Goal: Task Accomplishment & Management: Complete application form

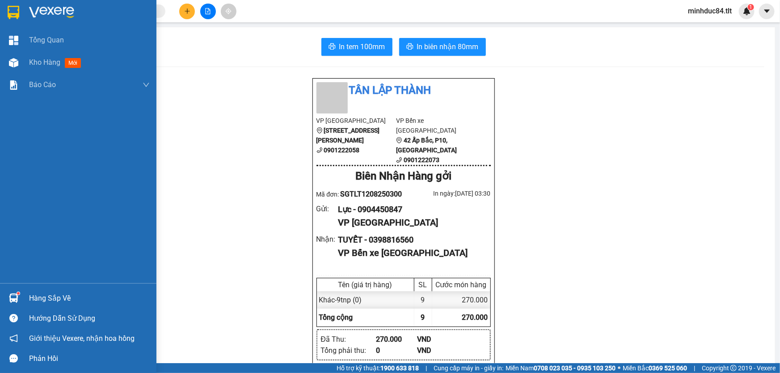
drag, startPoint x: 0, startPoint y: 0, endPoint x: 37, endPoint y: 296, distance: 297.9
click at [37, 296] on div "Hàng sắp về" at bounding box center [89, 298] width 121 height 13
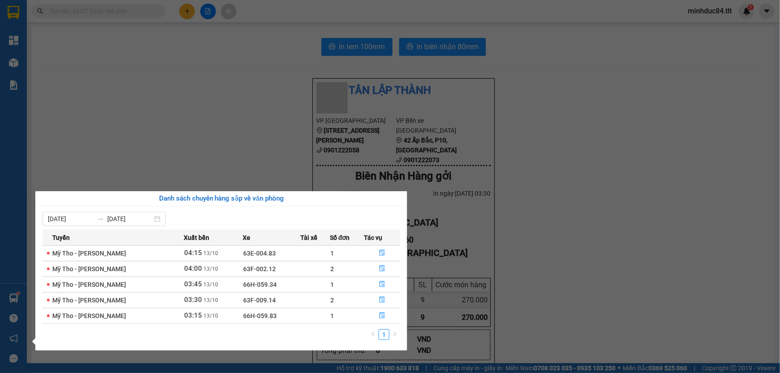
click at [256, 128] on section "Kết quả tìm kiếm ( 0 ) Bộ lọc No Data minhduc84.tlt 1 Tổng Quan Kho hàng mới Bá…" at bounding box center [390, 186] width 780 height 373
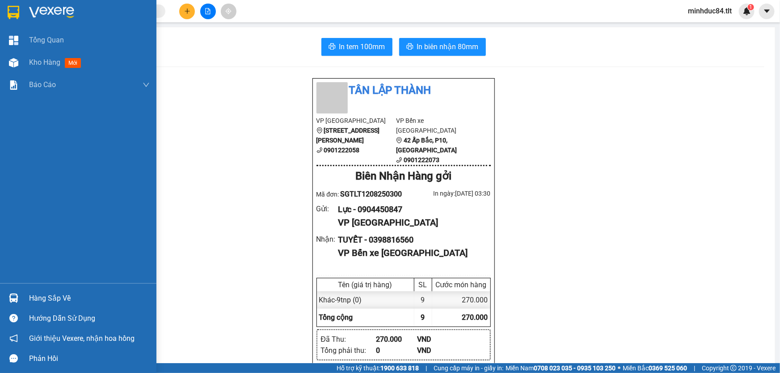
click at [36, 298] on div "Hàng sắp về" at bounding box center [89, 298] width 121 height 13
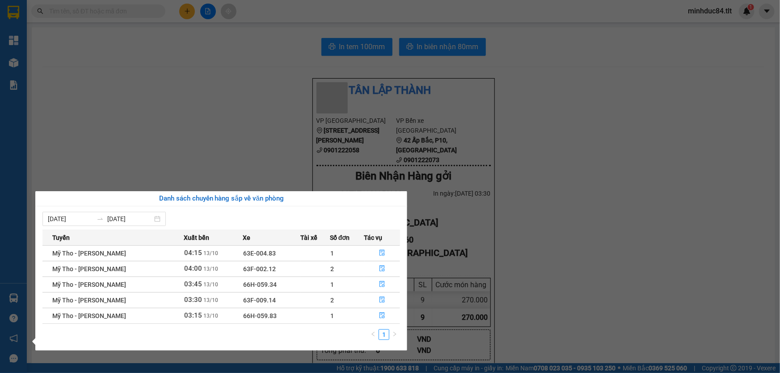
click at [250, 173] on section "Kết quả tìm kiếm ( 0 ) Bộ lọc No Data minhduc84.tlt 1 Tổng Quan Kho hàng mới Bá…" at bounding box center [390, 186] width 780 height 373
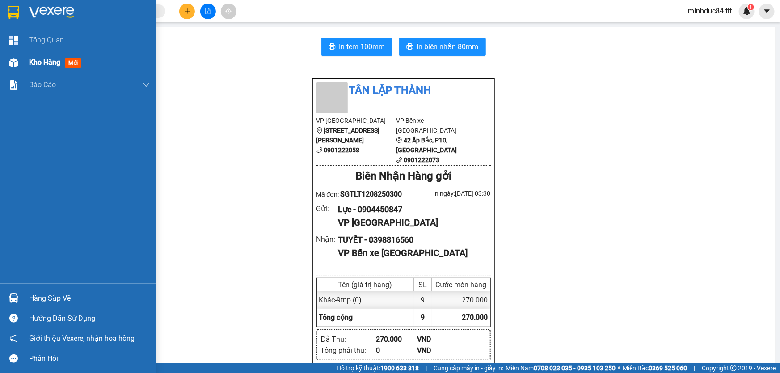
click at [42, 62] on span "Kho hàng" at bounding box center [44, 62] width 31 height 8
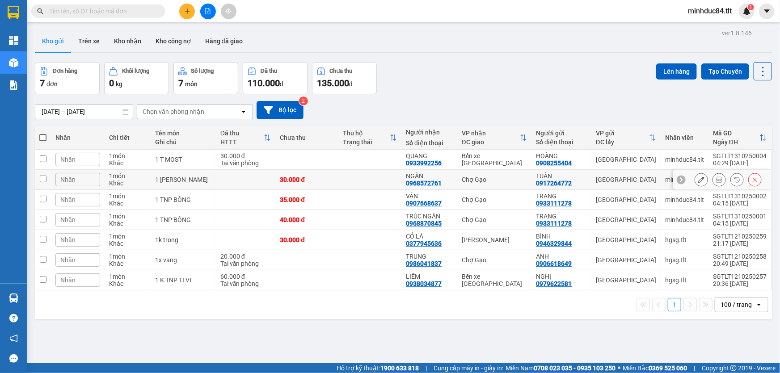
click at [203, 184] on td "1 [PERSON_NAME]" at bounding box center [183, 180] width 65 height 20
checkbox input "true"
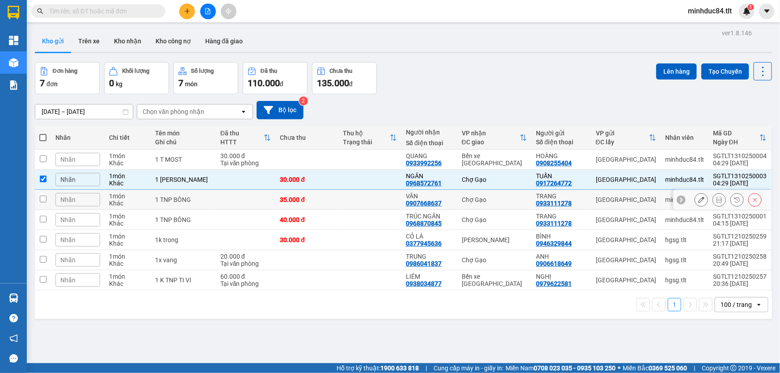
click at [205, 204] on td "1 TNP BÔNG" at bounding box center [183, 200] width 65 height 20
checkbox input "true"
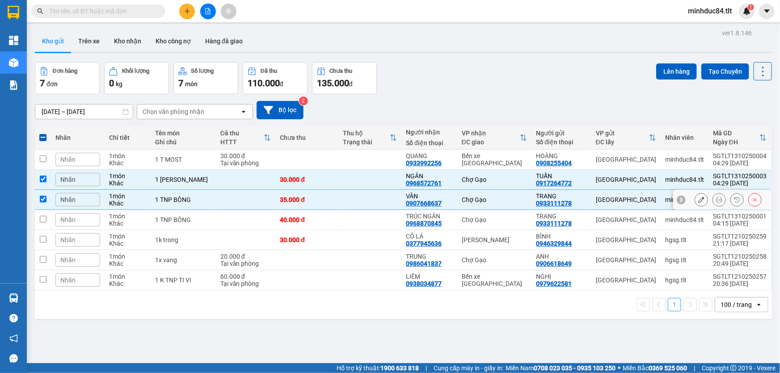
click at [216, 224] on td at bounding box center [246, 220] width 60 height 20
checkbox input "true"
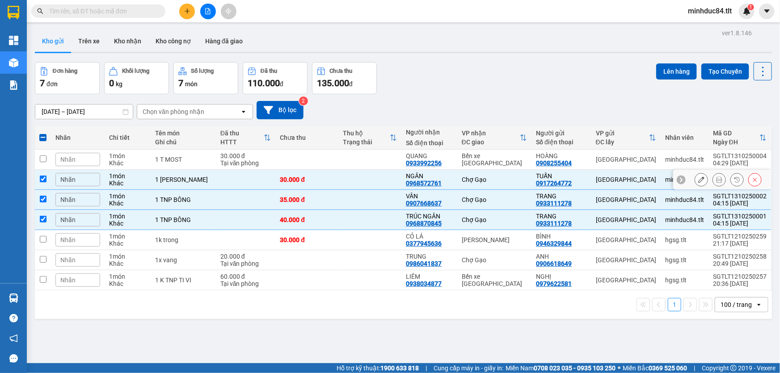
click at [203, 170] on td "1 [PERSON_NAME]" at bounding box center [183, 180] width 65 height 20
checkbox input "false"
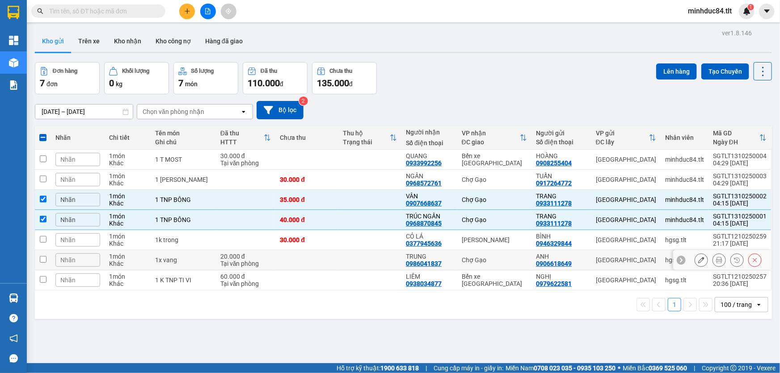
click at [220, 263] on div "Tại văn phòng" at bounding box center [245, 263] width 51 height 7
checkbox input "true"
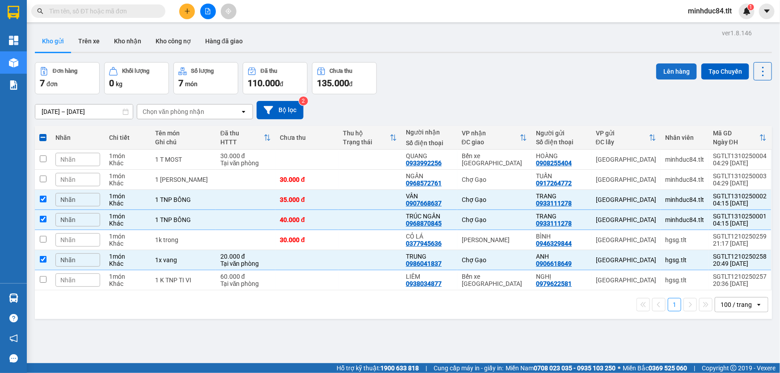
click at [661, 71] on button "Lên hàng" at bounding box center [676, 71] width 41 height 16
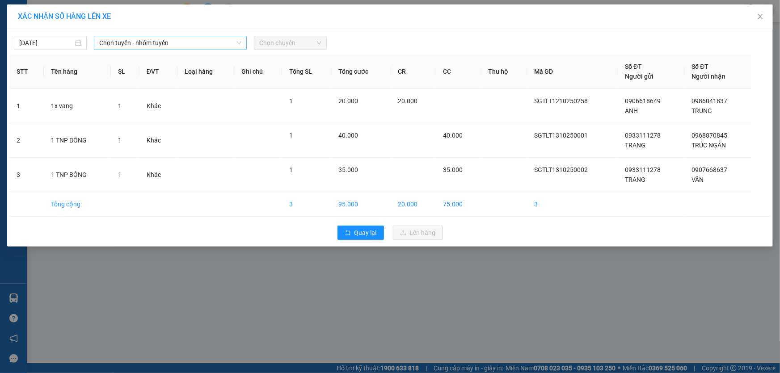
click at [130, 41] on span "Chọn tuyến - nhóm tuyến" at bounding box center [170, 42] width 142 height 13
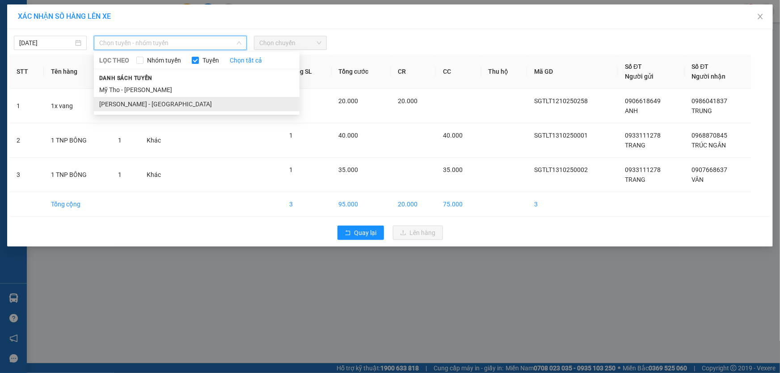
click at [141, 104] on li "[PERSON_NAME] - [GEOGRAPHIC_DATA]" at bounding box center [197, 104] width 206 height 14
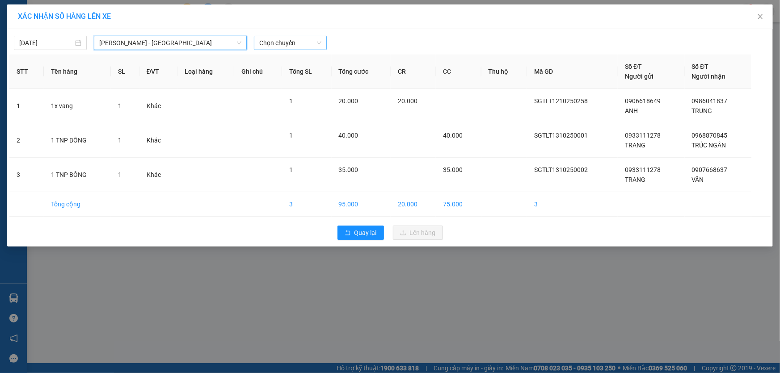
click at [286, 42] on span "Chọn chuyến" at bounding box center [290, 42] width 62 height 13
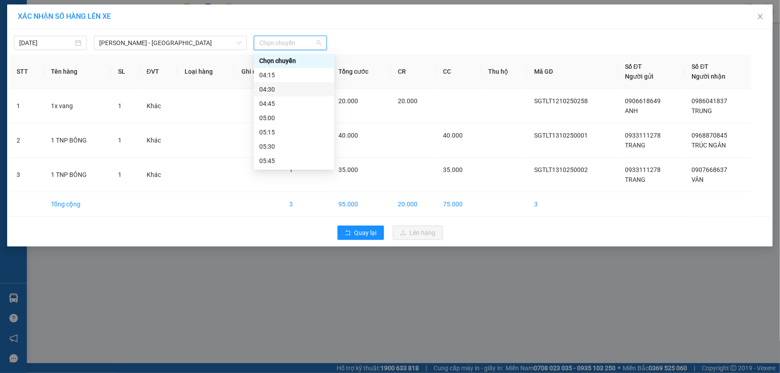
click at [279, 88] on div "04:30" at bounding box center [294, 90] width 70 height 10
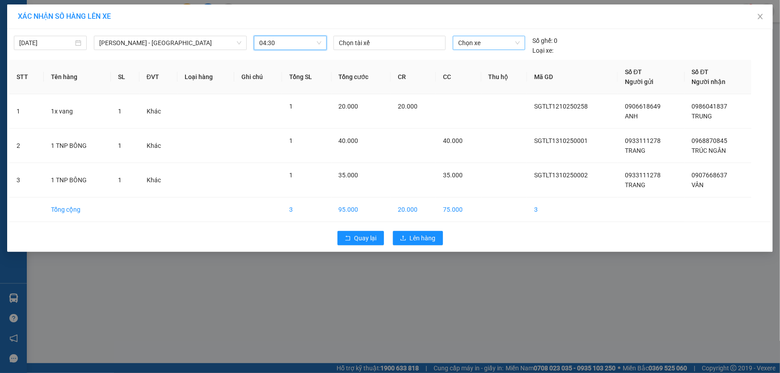
click at [467, 44] on span "Chọn xe" at bounding box center [489, 42] width 62 height 13
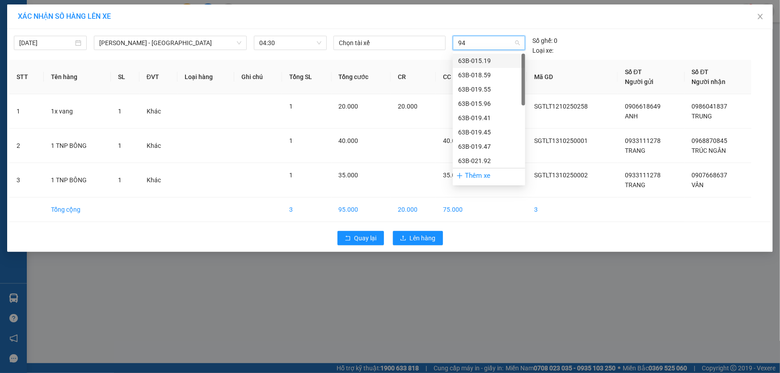
type input "947"
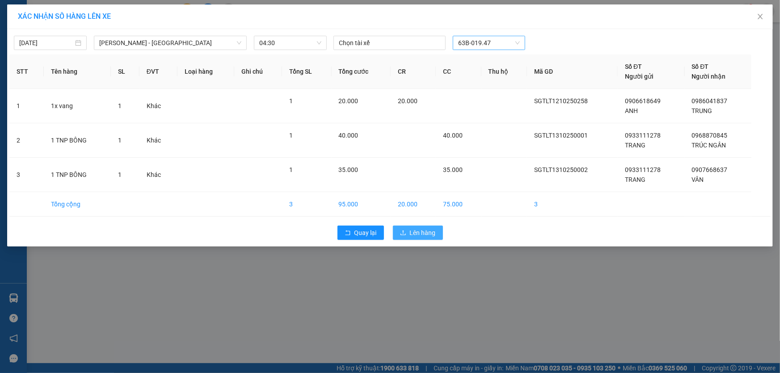
click at [413, 234] on span "Lên hàng" at bounding box center [423, 233] width 26 height 10
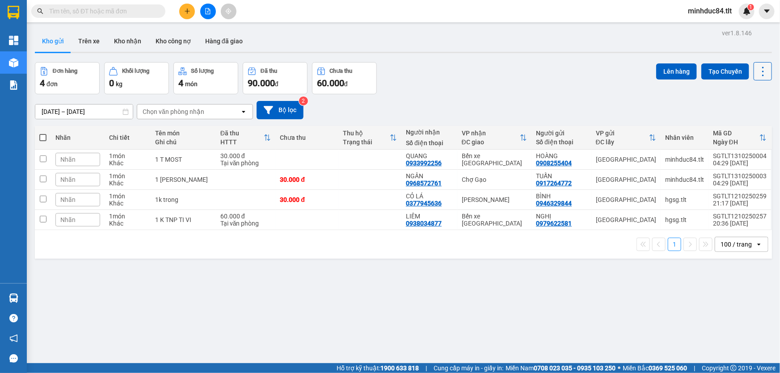
click at [757, 65] on icon at bounding box center [763, 71] width 13 height 13
click at [749, 127] on span "Làm mới" at bounding box center [744, 127] width 25 height 9
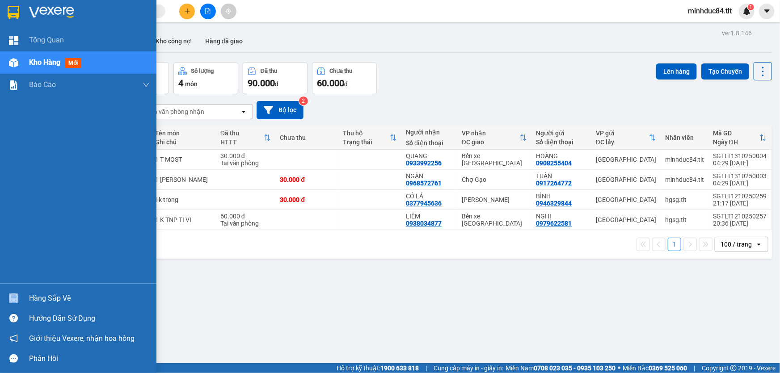
click at [29, 293] on div "Hàng sắp về" at bounding box center [78, 298] width 157 height 20
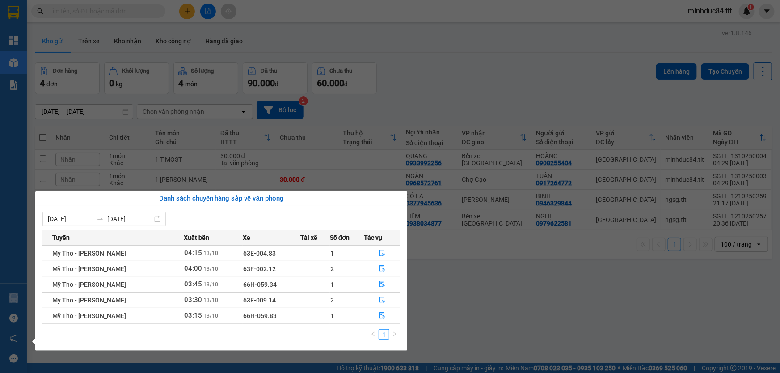
click at [440, 309] on section "Kết quả tìm kiếm ( 0 ) Bộ lọc No Data minhduc84.tlt 1 Tổng Quan Kho hàng mới Bá…" at bounding box center [390, 186] width 780 height 373
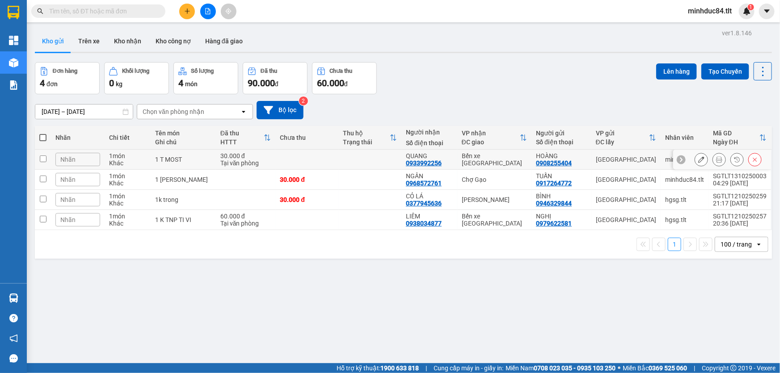
click at [360, 164] on td at bounding box center [369, 160] width 63 height 20
checkbox input "true"
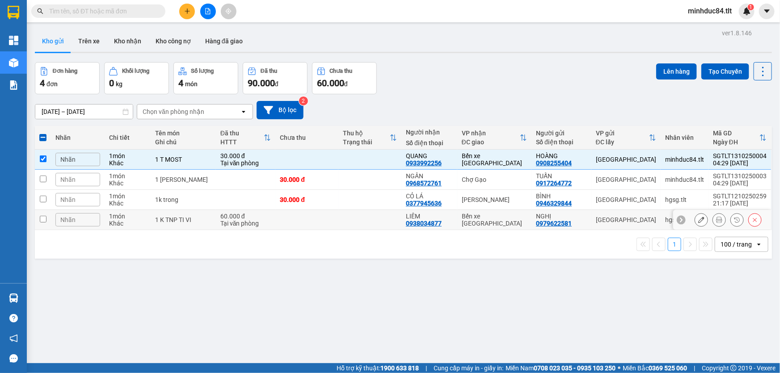
click at [347, 219] on td at bounding box center [369, 220] width 63 height 20
checkbox input "true"
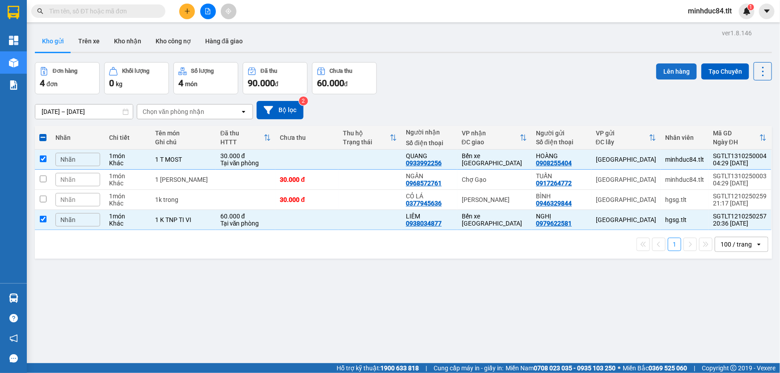
click at [674, 66] on button "Lên hàng" at bounding box center [676, 71] width 41 height 16
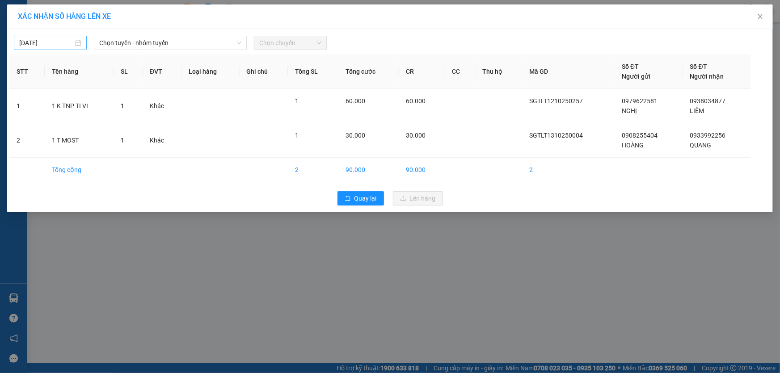
click at [59, 38] on input "[DATE]" at bounding box center [46, 43] width 54 height 10
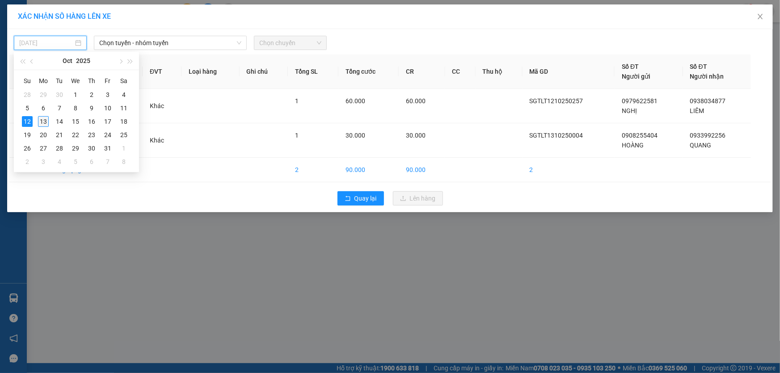
click at [45, 125] on div "13" at bounding box center [43, 121] width 11 height 11
type input "[DATE]"
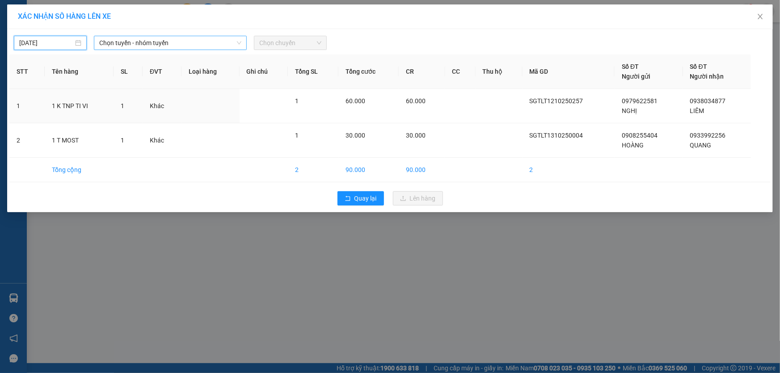
click at [139, 43] on span "Chọn tuyến - nhóm tuyến" at bounding box center [170, 42] width 142 height 13
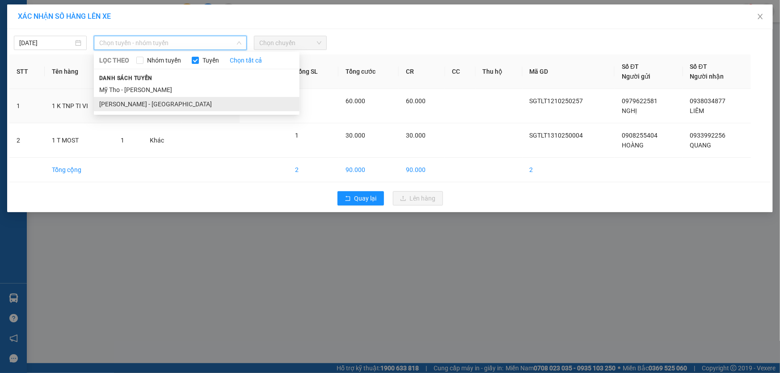
click at [157, 107] on li "[PERSON_NAME] - [GEOGRAPHIC_DATA]" at bounding box center [197, 104] width 206 height 14
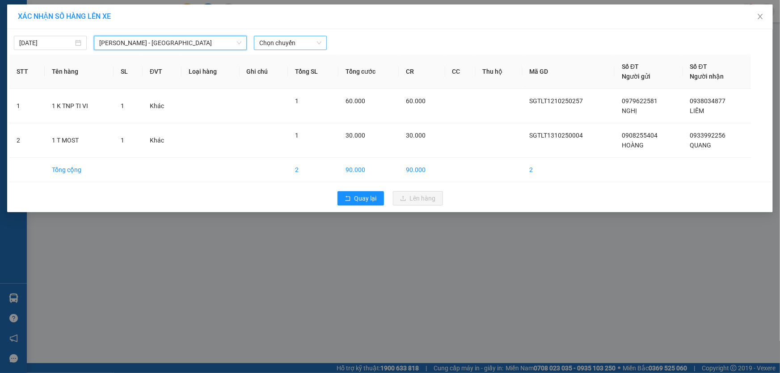
click at [268, 38] on span "Chọn chuyến" at bounding box center [290, 42] width 62 height 13
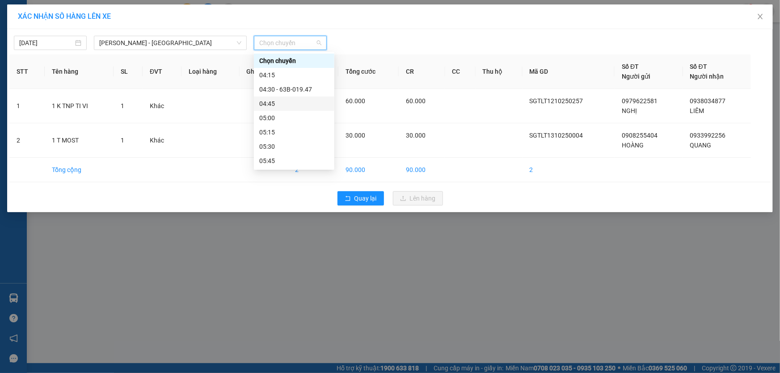
click at [297, 101] on div "04:45" at bounding box center [294, 104] width 70 height 10
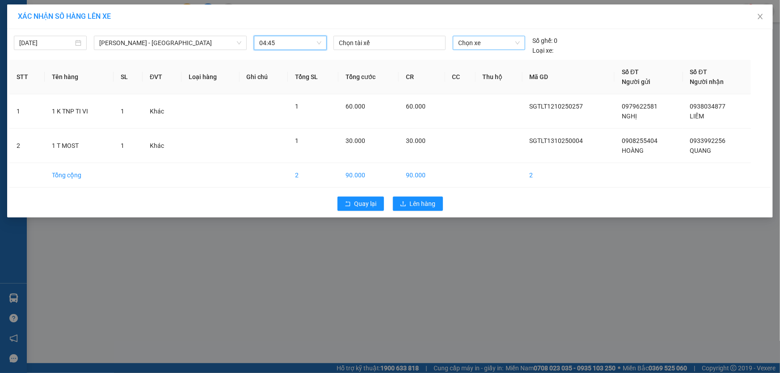
click at [480, 47] on span "Chọn xe" at bounding box center [489, 42] width 62 height 13
type input "722"
click at [490, 105] on div "Thêm xe" at bounding box center [489, 102] width 72 height 16
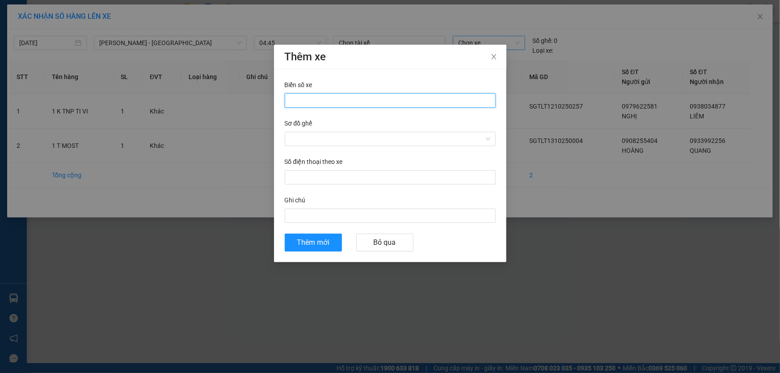
click at [369, 104] on input "Biển số xe" at bounding box center [390, 100] width 211 height 14
type input "63H-067.22"
click at [338, 136] on input "Sơ đồ ghế" at bounding box center [387, 138] width 194 height 13
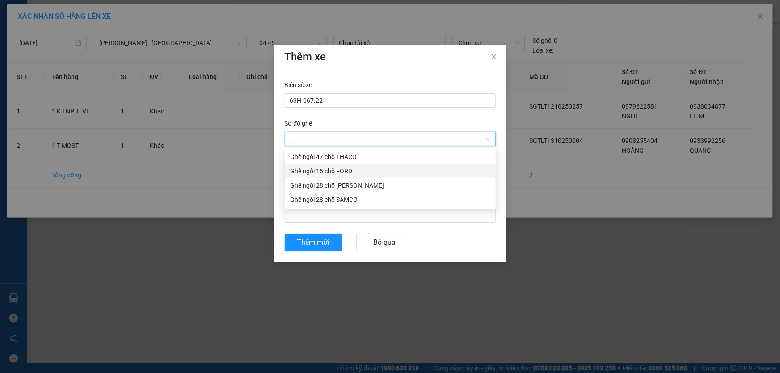
click at [342, 174] on div "Ghế ngồi 15 chỗ FORD" at bounding box center [390, 171] width 200 height 10
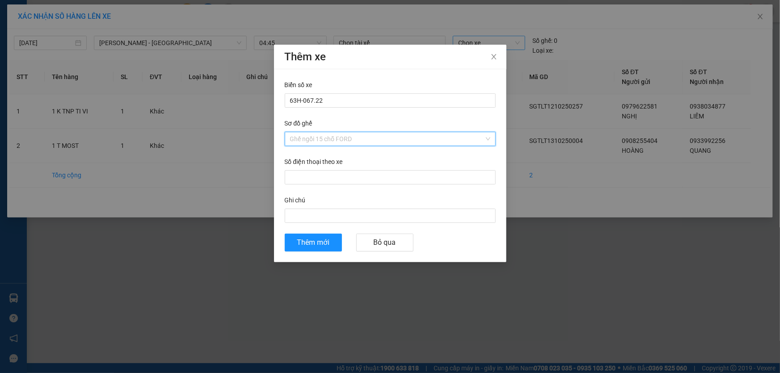
click at [337, 133] on span "Ghế ngồi 15 chỗ FORD" at bounding box center [390, 138] width 200 height 13
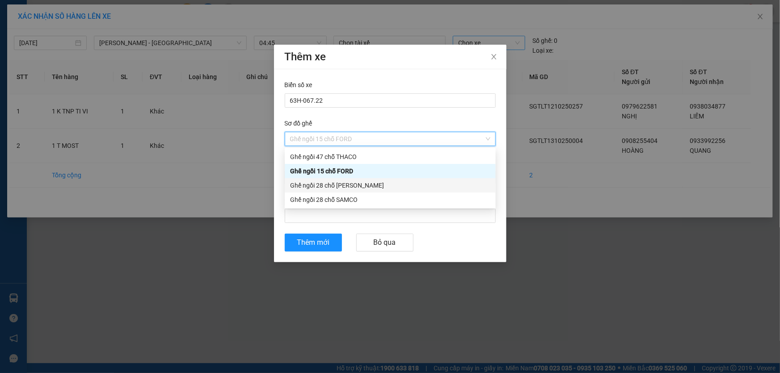
click at [339, 184] on div "Ghế ngồi 28 chỗ [PERSON_NAME]" at bounding box center [390, 186] width 200 height 10
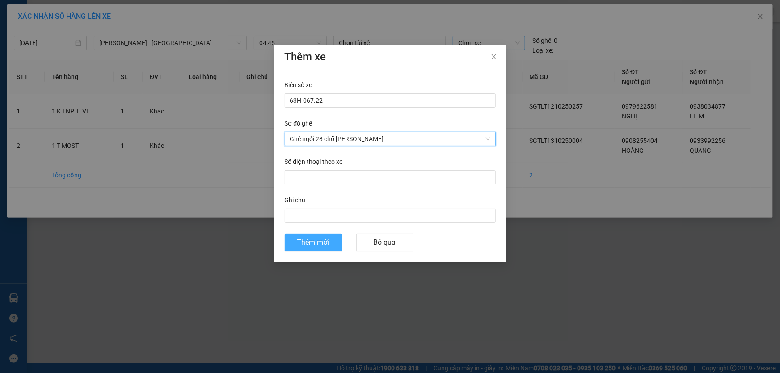
click at [316, 249] on button "Thêm mới" at bounding box center [313, 243] width 57 height 18
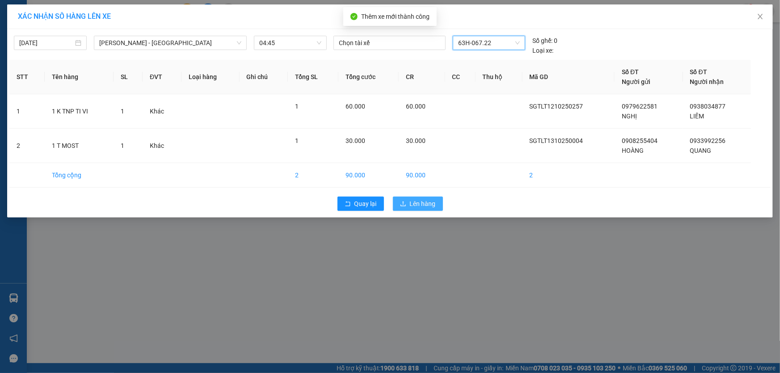
click at [417, 201] on span "Lên hàng" at bounding box center [423, 204] width 26 height 10
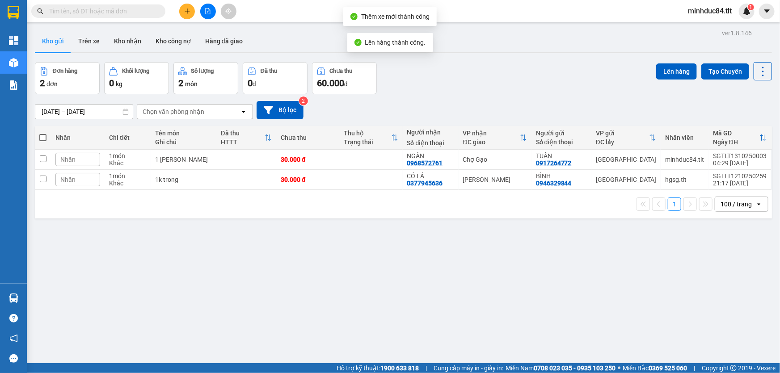
click at [208, 7] on button at bounding box center [208, 12] width 16 height 16
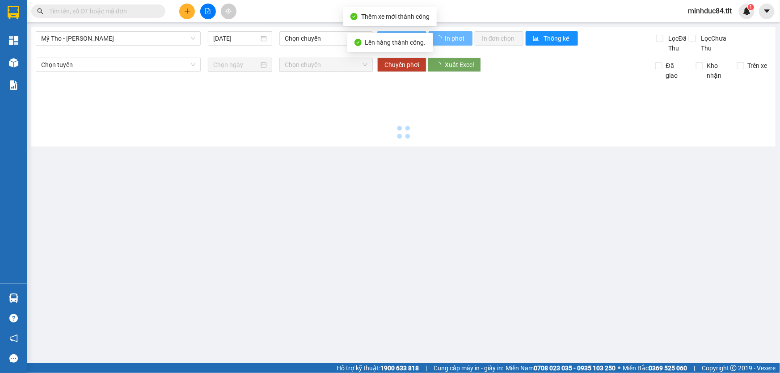
type input "[DATE]"
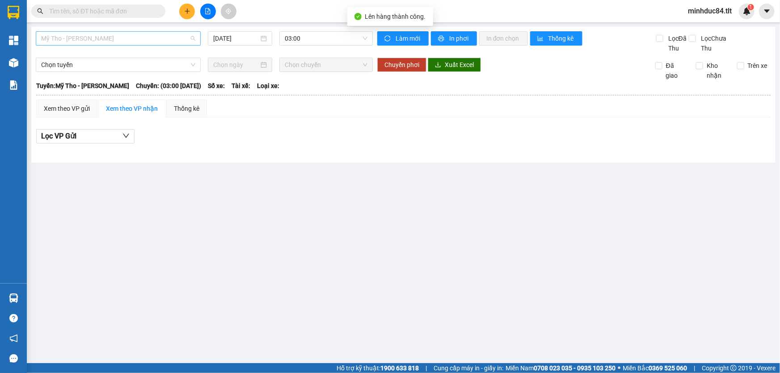
click at [106, 33] on span "Mỹ Tho - [PERSON_NAME]" at bounding box center [118, 38] width 154 height 13
click at [86, 80] on div "[PERSON_NAME] - [GEOGRAPHIC_DATA]" at bounding box center [118, 85] width 154 height 10
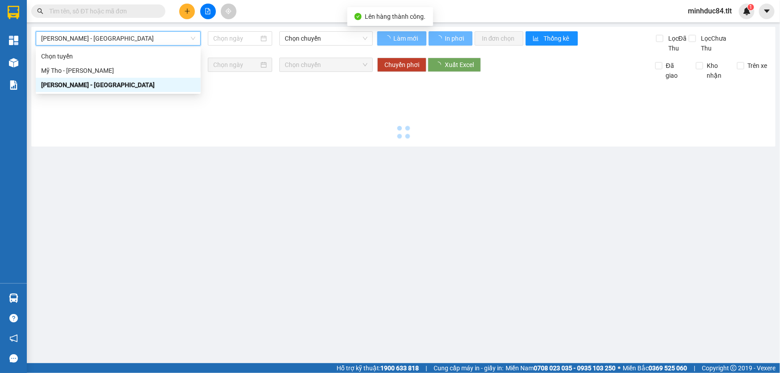
type input "[DATE]"
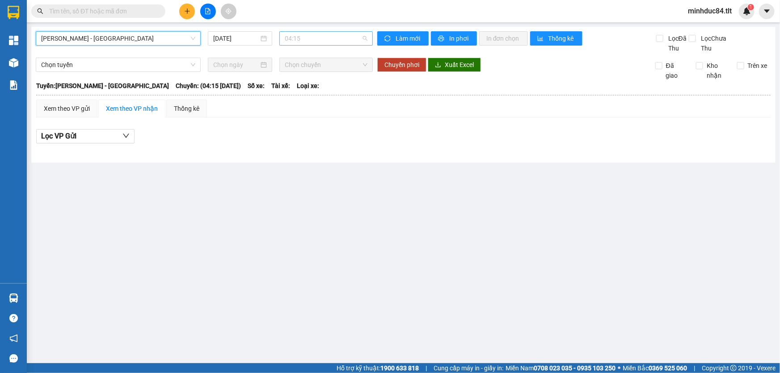
click at [313, 43] on span "04:15" at bounding box center [326, 38] width 83 height 13
type input "7"
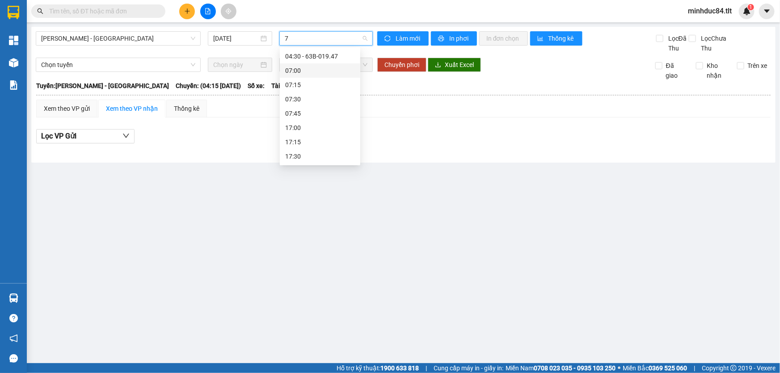
click at [322, 80] on div "07:15" at bounding box center [320, 85] width 70 height 10
click at [328, 38] on span "07:15" at bounding box center [326, 38] width 83 height 13
click at [327, 98] on div "04:45 - 63H-067.22" at bounding box center [320, 99] width 70 height 10
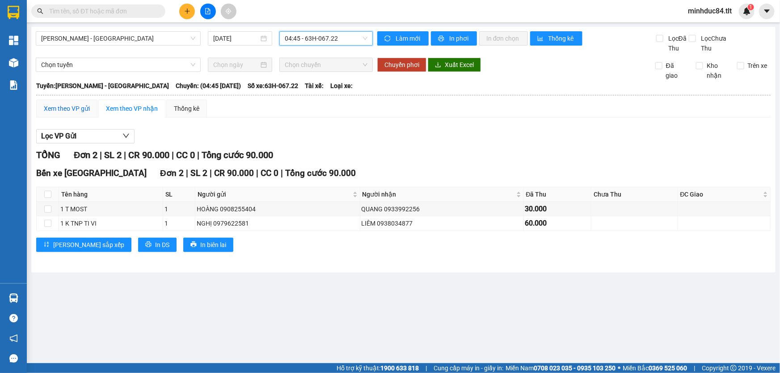
click at [75, 109] on div "Xem theo VP gửi" at bounding box center [67, 109] width 46 height 10
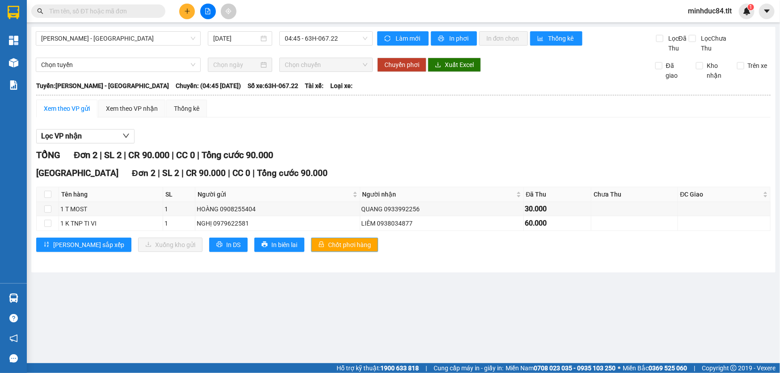
click at [291, 237] on div "[GEOGRAPHIC_DATA] Đơn 2 | SL 2 | CR 90.000 | CC 0 | Tổng cước 90.000 Tên hàng S…" at bounding box center [403, 213] width 735 height 92
click at [328, 241] on span "Chốt phơi hàng" at bounding box center [349, 245] width 43 height 10
click at [407, 32] on button "Làm mới" at bounding box center [402, 38] width 51 height 14
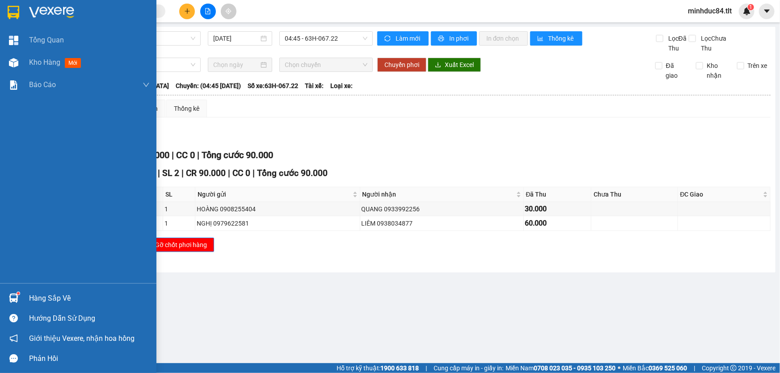
click at [31, 293] on div "Hàng sắp về" at bounding box center [89, 298] width 121 height 13
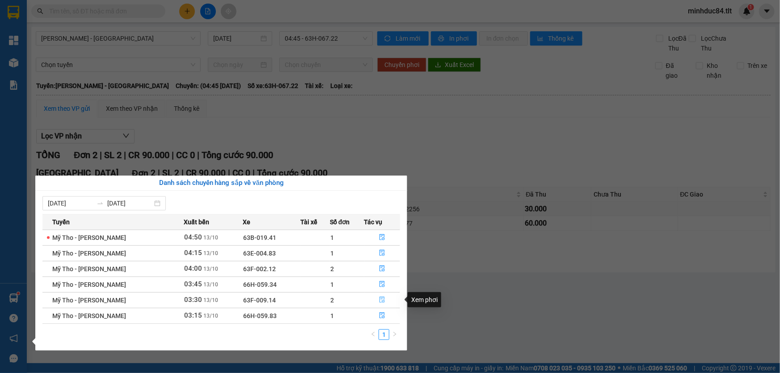
click at [382, 298] on icon "file-done" at bounding box center [382, 300] width 6 height 6
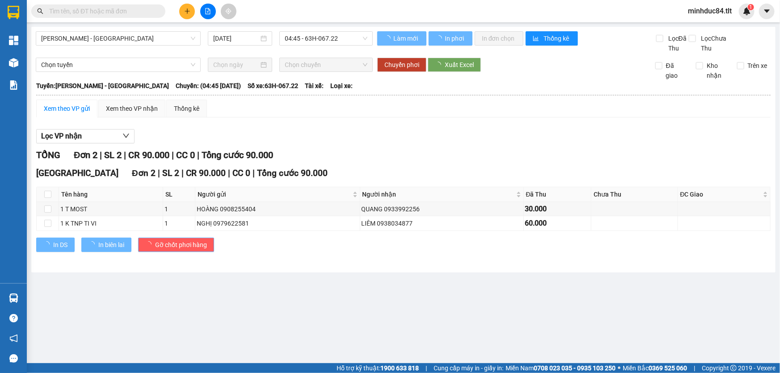
click at [384, 298] on main "[PERSON_NAME] - [GEOGRAPHIC_DATA] Tho [DATE] 04:45 - 63H-067.22 Làm mới In phơi…" at bounding box center [390, 182] width 780 height 364
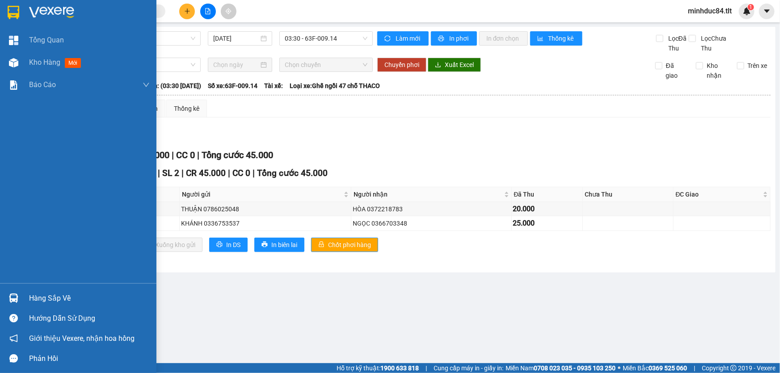
click at [38, 308] on div "Hàng sắp về" at bounding box center [78, 298] width 157 height 20
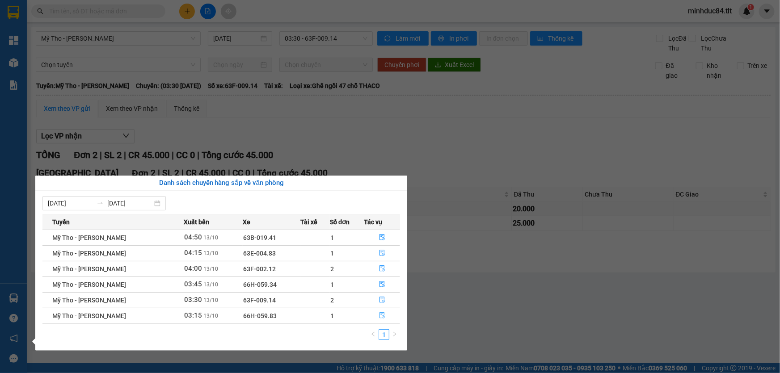
click at [376, 315] on button "button" at bounding box center [382, 316] width 35 height 14
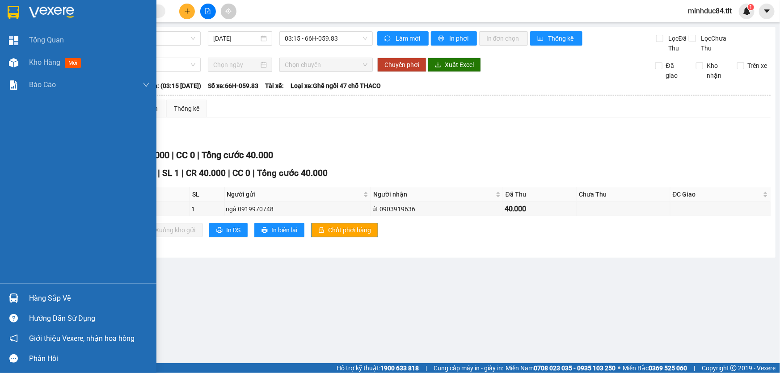
click at [11, 292] on div at bounding box center [14, 299] width 16 height 16
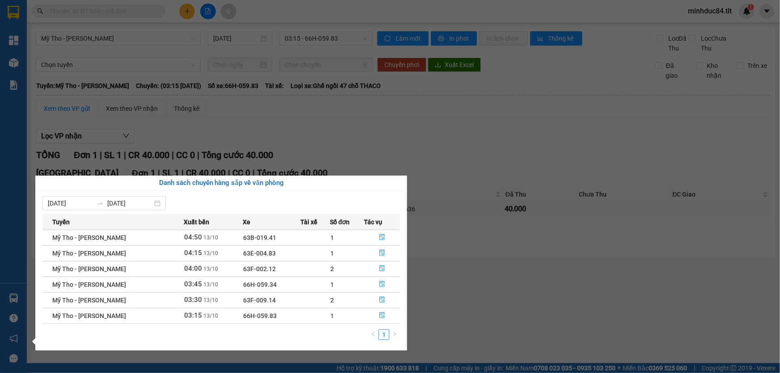
click at [493, 300] on section "Kết quả tìm kiếm ( 0 ) Bộ lọc No Data minhduc84.tlt 1 Tổng Quan Kho hàng mới Bá…" at bounding box center [390, 186] width 780 height 373
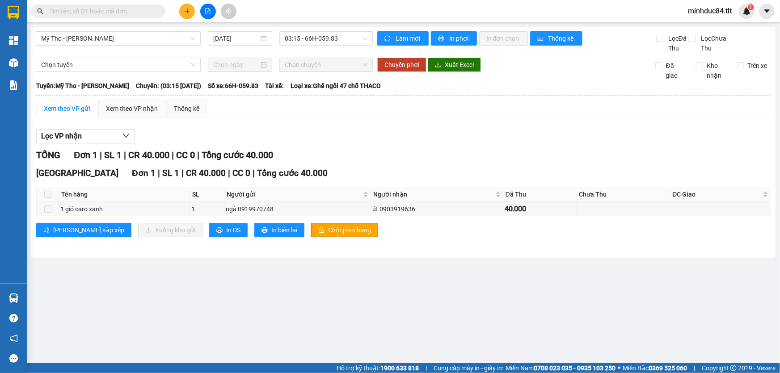
drag, startPoint x: 195, startPoint y: 340, endPoint x: 148, endPoint y: 367, distance: 53.9
click at [195, 340] on main "Mỹ Tho - [GEOGRAPHIC_DATA] [DATE] 03:15 - 66H-059.83 Làm mới In phơi In đơn chọ…" at bounding box center [390, 182] width 780 height 364
click at [265, 312] on main "Mỹ Tho - [GEOGRAPHIC_DATA] [DATE] 03:15 - 66H-059.83 Làm mới In phơi In đơn chọ…" at bounding box center [390, 182] width 780 height 364
click at [188, 5] on button at bounding box center [187, 12] width 16 height 16
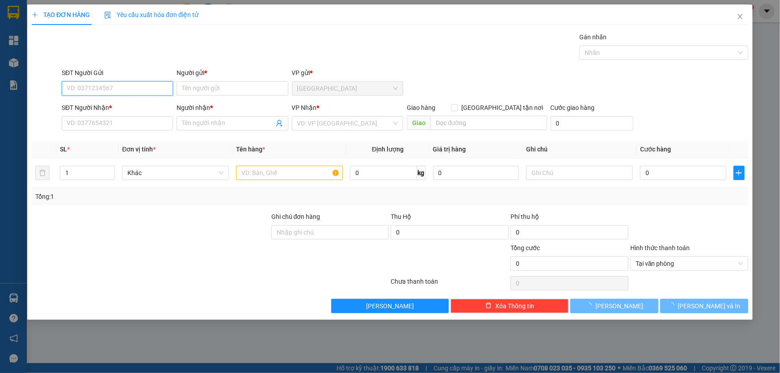
click at [118, 84] on input "SĐT Người Gửi" at bounding box center [117, 88] width 111 height 14
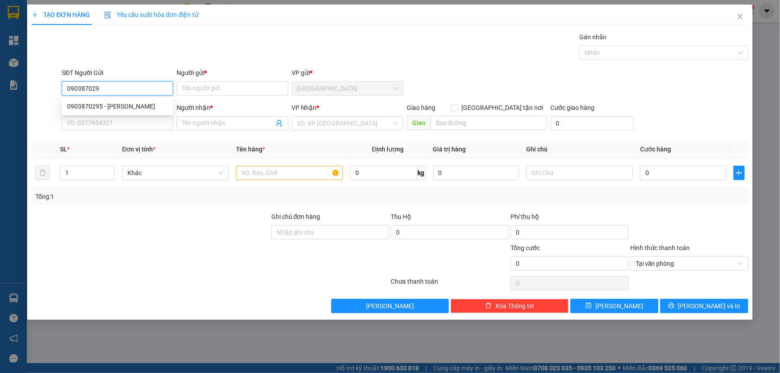
type input "0903870295"
click at [121, 103] on div "0903870295 - [PERSON_NAME]" at bounding box center [117, 107] width 101 height 10
type input "[PERSON_NAME]"
type input "0903870295"
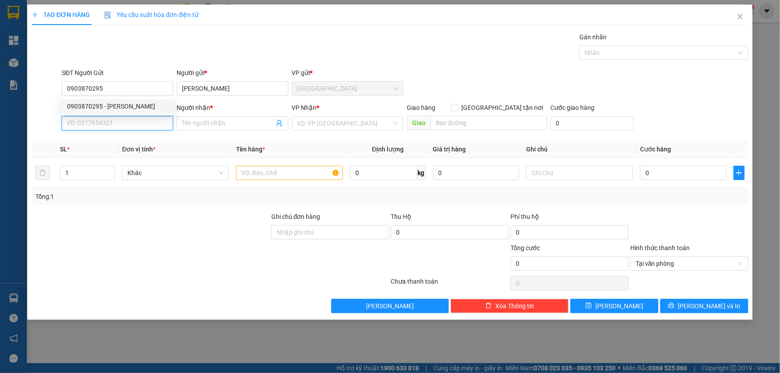
click at [121, 130] on input "SĐT Người Nhận *" at bounding box center [117, 123] width 111 height 14
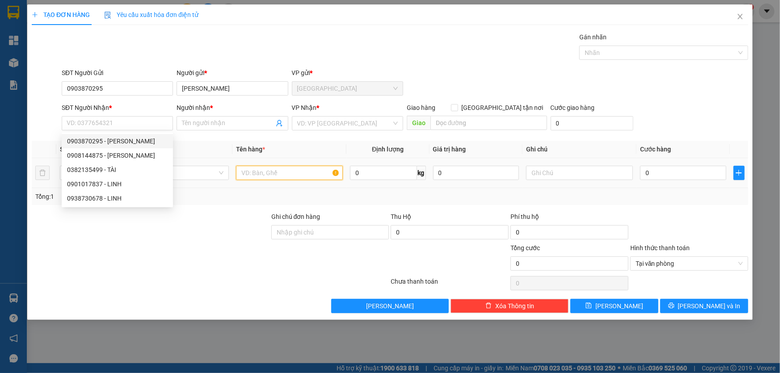
click at [259, 168] on input "text" at bounding box center [289, 173] width 107 height 14
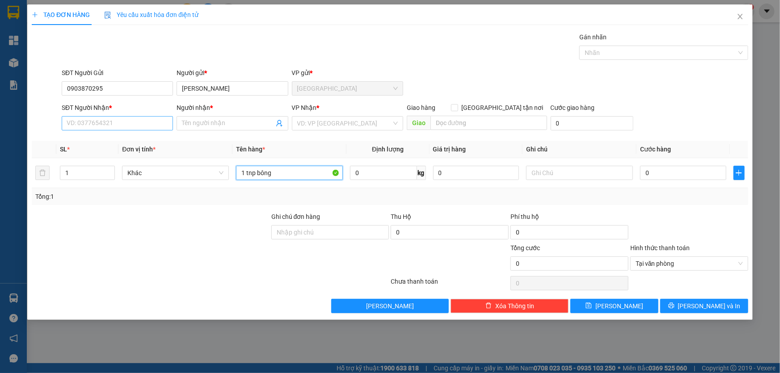
type input "1 tnp bông"
click at [144, 115] on div "SĐT Người Nhận * VD: 0377654321" at bounding box center [117, 118] width 111 height 31
click at [134, 142] on div "0918477576 - [PERSON_NAME]" at bounding box center [117, 141] width 101 height 10
type input "0918477576"
type input "[PERSON_NAME]"
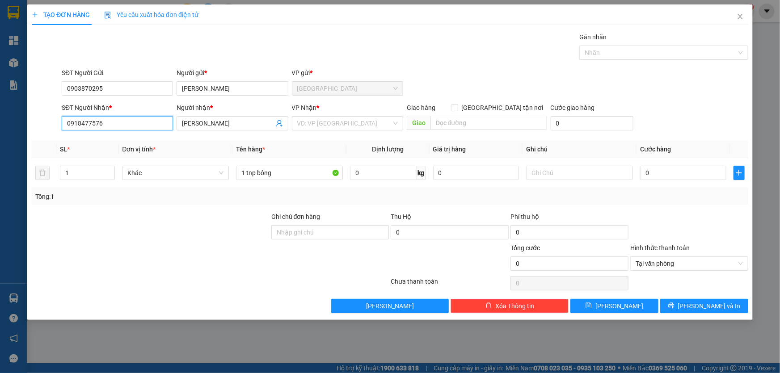
type input "0918477576"
click at [333, 114] on div "VP Nhận *" at bounding box center [347, 109] width 111 height 13
click at [338, 122] on input "search" at bounding box center [344, 123] width 94 height 13
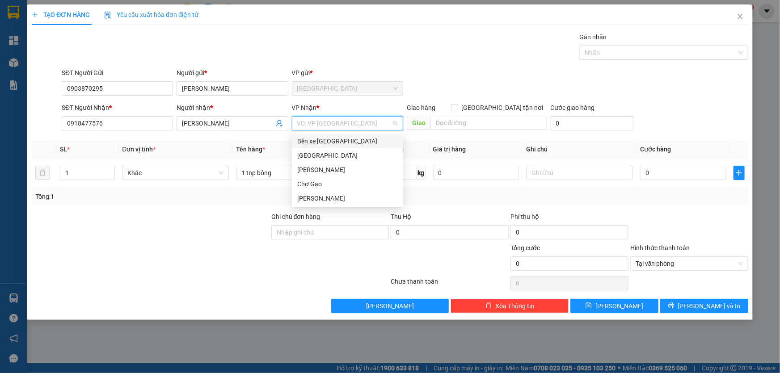
click at [340, 141] on div "Bến xe [GEOGRAPHIC_DATA]" at bounding box center [347, 141] width 101 height 10
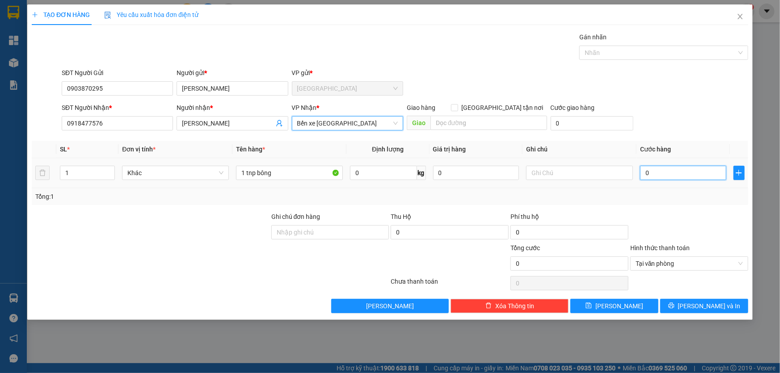
click at [654, 177] on input "0" at bounding box center [683, 173] width 86 height 14
type input "4"
type input "40"
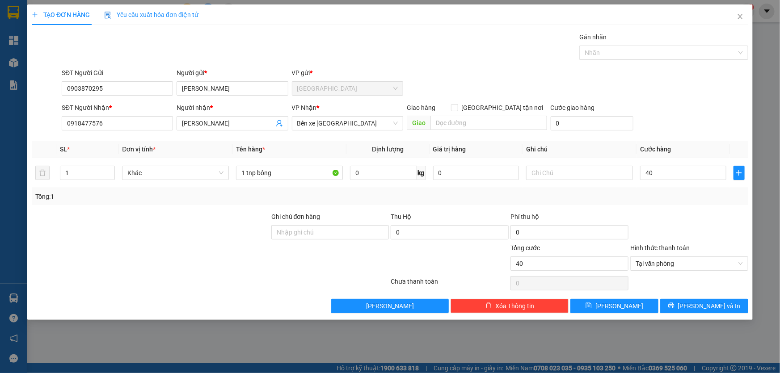
type input "40.000"
click at [681, 223] on div at bounding box center [690, 227] width 120 height 31
type input "40.000"
click at [726, 300] on button "[PERSON_NAME] và In" at bounding box center [704, 306] width 88 height 14
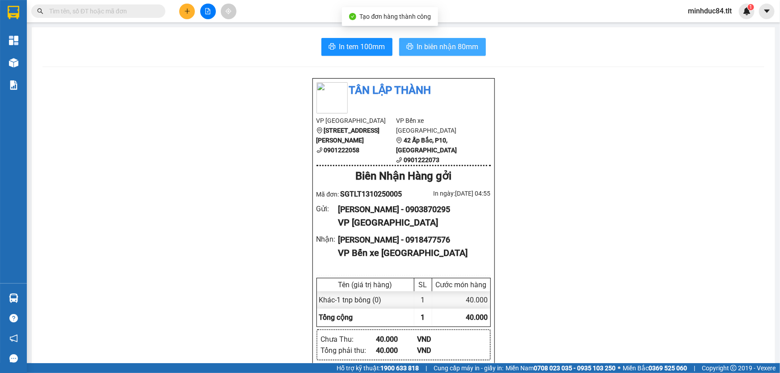
click at [474, 46] on span "In biên nhận 80mm" at bounding box center [448, 46] width 62 height 11
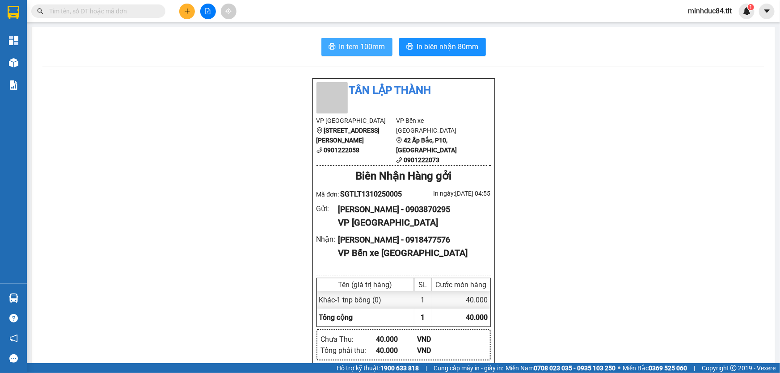
click at [369, 51] on span "In tem 100mm" at bounding box center [362, 46] width 46 height 11
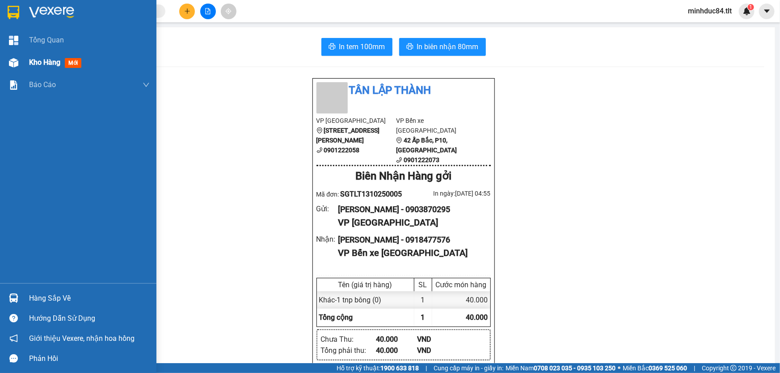
click at [25, 63] on div "Kho hàng mới" at bounding box center [78, 62] width 157 height 22
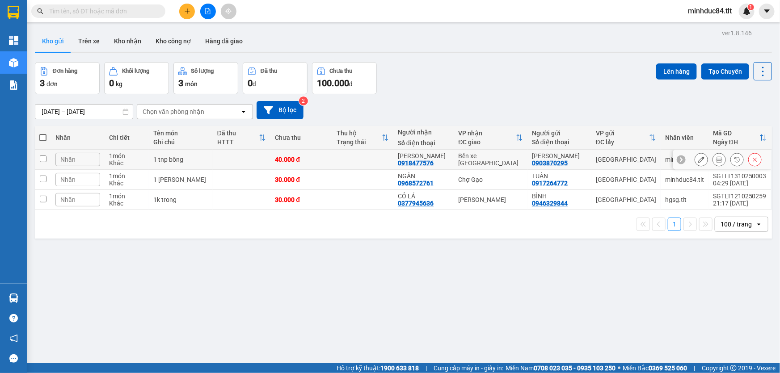
click at [205, 155] on td "1 tnp bông" at bounding box center [181, 160] width 64 height 20
checkbox input "true"
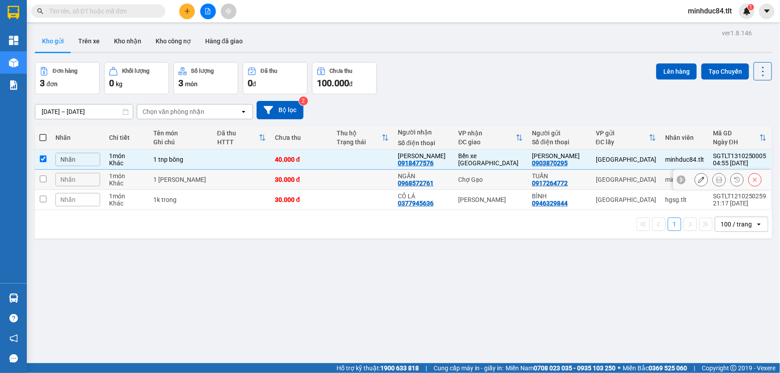
click at [197, 174] on td "1 [PERSON_NAME]" at bounding box center [181, 180] width 64 height 20
checkbox input "true"
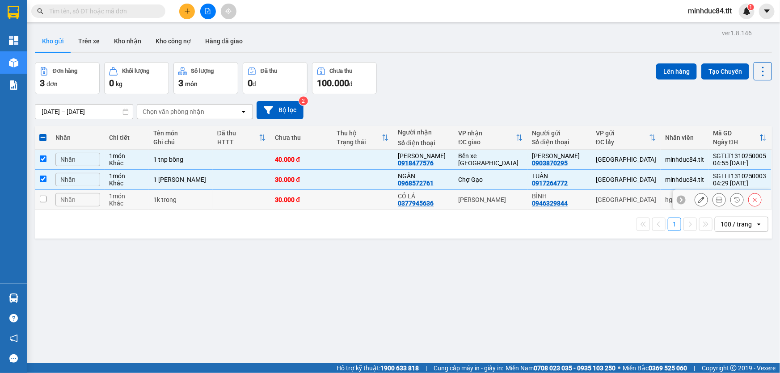
click at [198, 197] on div "1k trong" at bounding box center [180, 199] width 55 height 7
checkbox input "true"
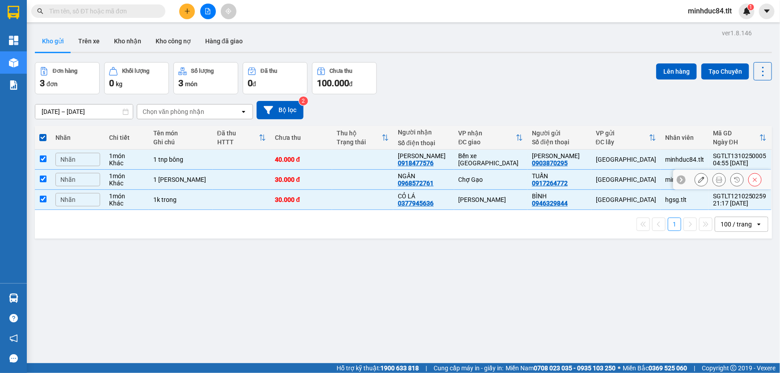
click at [207, 176] on td "1 [PERSON_NAME]" at bounding box center [181, 180] width 64 height 20
checkbox input "false"
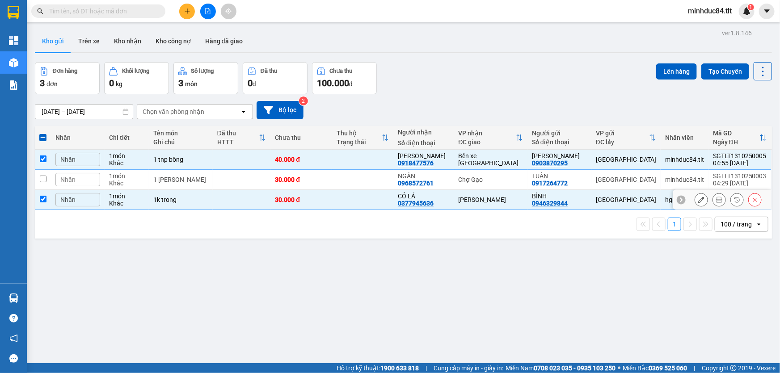
click at [206, 193] on td "1k trong" at bounding box center [181, 200] width 64 height 20
checkbox input "false"
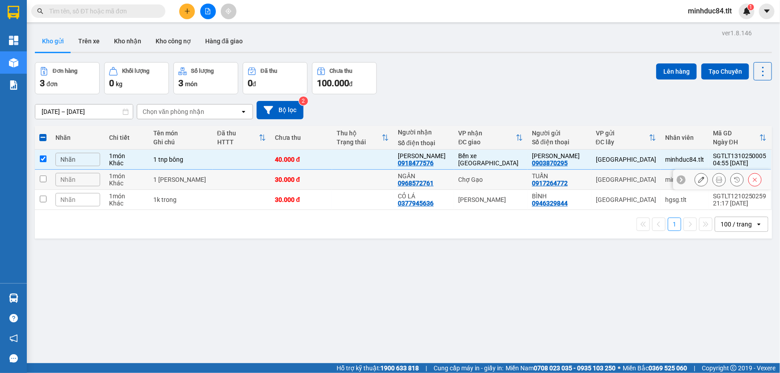
click at [199, 161] on div "1 tnp bông" at bounding box center [180, 159] width 55 height 7
checkbox input "false"
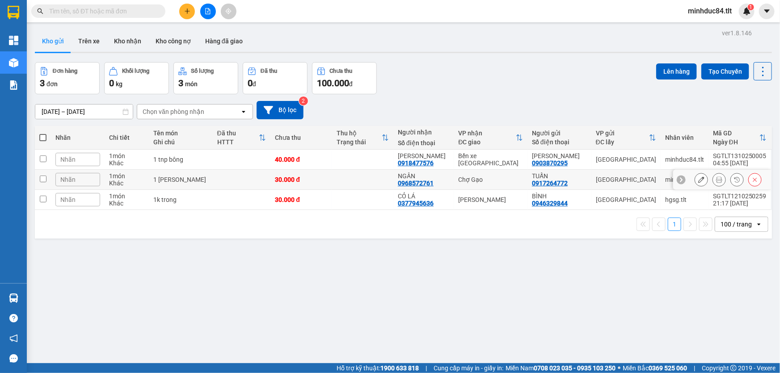
click at [237, 170] on td at bounding box center [242, 180] width 58 height 20
checkbox input "true"
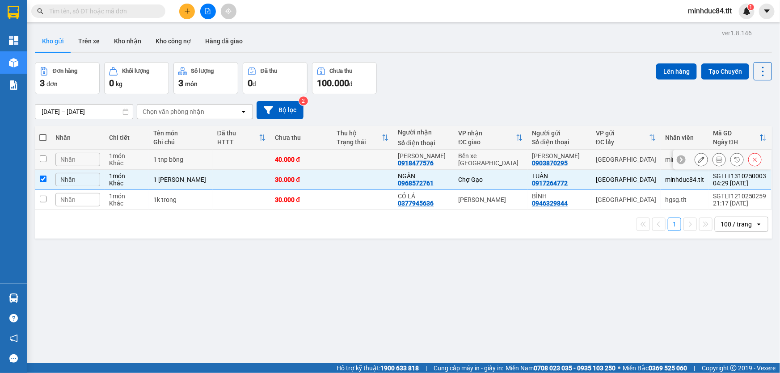
click at [232, 158] on td at bounding box center [242, 160] width 58 height 20
checkbox input "true"
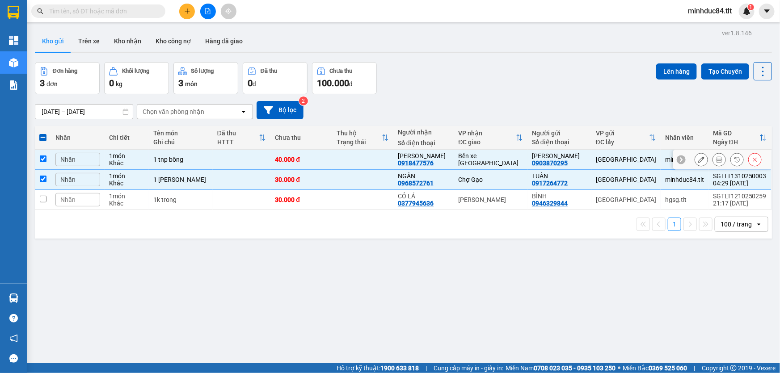
click at [230, 176] on td at bounding box center [242, 180] width 58 height 20
checkbox input "false"
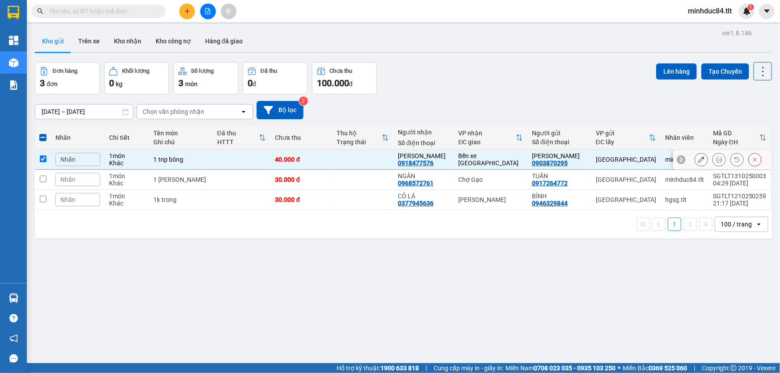
click at [230, 159] on td at bounding box center [242, 160] width 58 height 20
checkbox input "false"
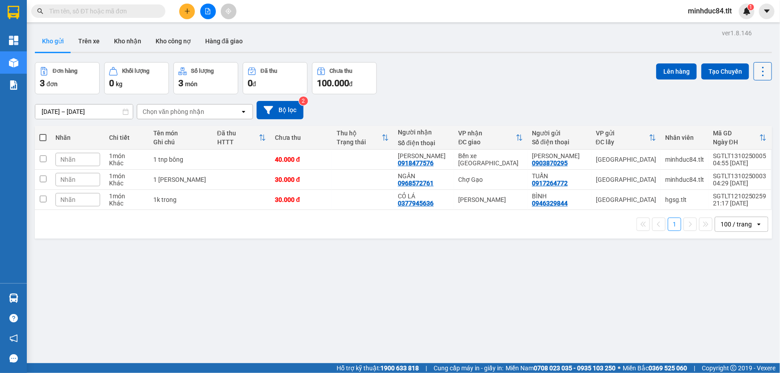
click at [756, 77] on div "Lên hàng Tạo Chuyến" at bounding box center [714, 78] width 116 height 32
click at [757, 69] on icon at bounding box center [763, 71] width 13 height 13
click at [746, 130] on span "Làm mới" at bounding box center [744, 127] width 25 height 9
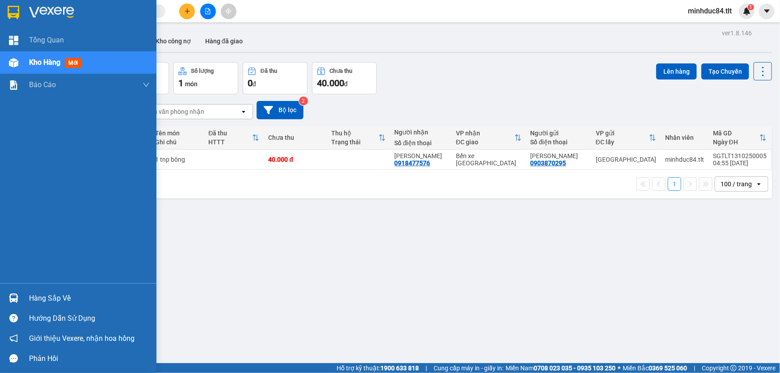
click at [27, 300] on div "Hàng sắp về" at bounding box center [78, 298] width 157 height 20
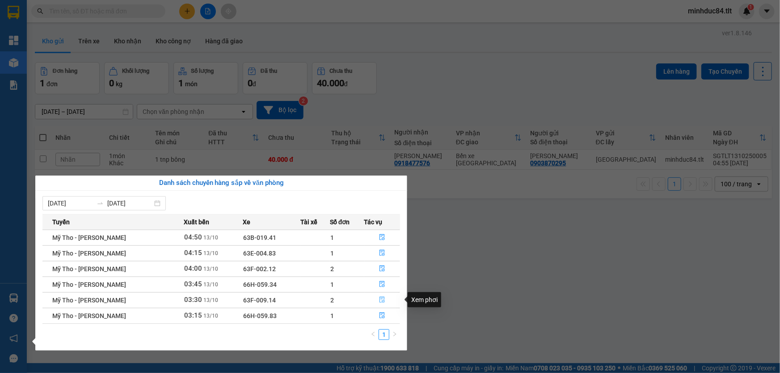
click at [381, 305] on button "button" at bounding box center [382, 300] width 35 height 14
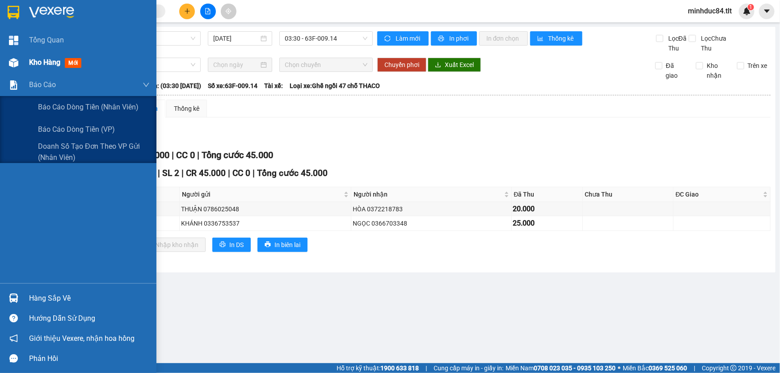
click at [46, 53] on div "Kho hàng mới" at bounding box center [89, 62] width 121 height 22
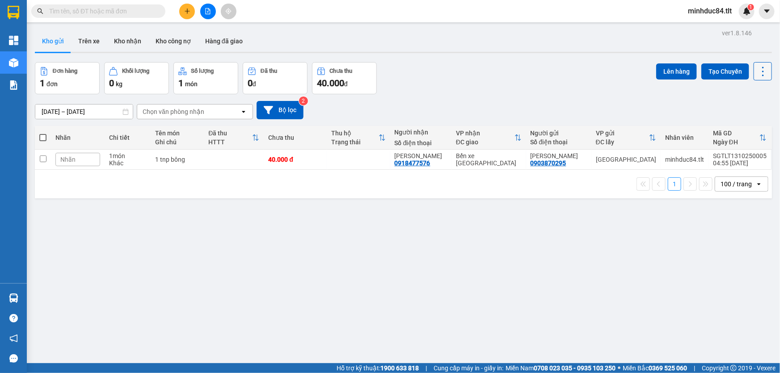
click at [757, 72] on icon at bounding box center [763, 71] width 13 height 13
click at [744, 122] on li "Làm mới" at bounding box center [740, 127] width 67 height 16
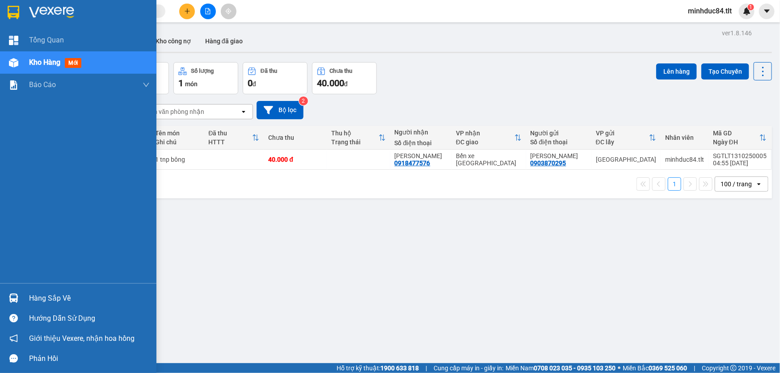
click at [48, 294] on div "Hàng sắp về" at bounding box center [89, 298] width 121 height 13
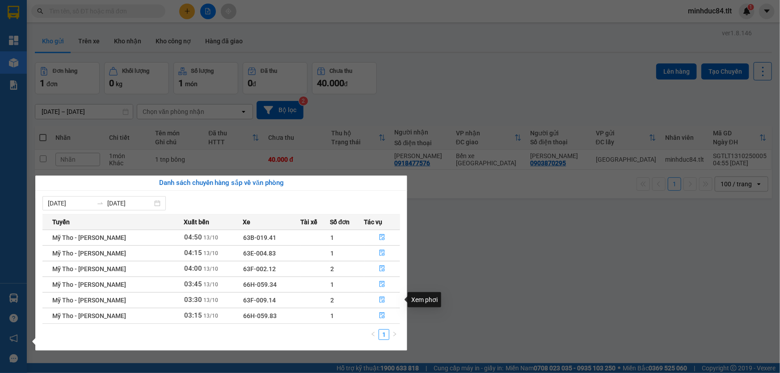
click at [449, 301] on section "Kết quả tìm kiếm ( 0 ) Bộ lọc No Data minhduc84.tlt 1 Tổng Quan Kho hàng mới Bá…" at bounding box center [390, 186] width 780 height 373
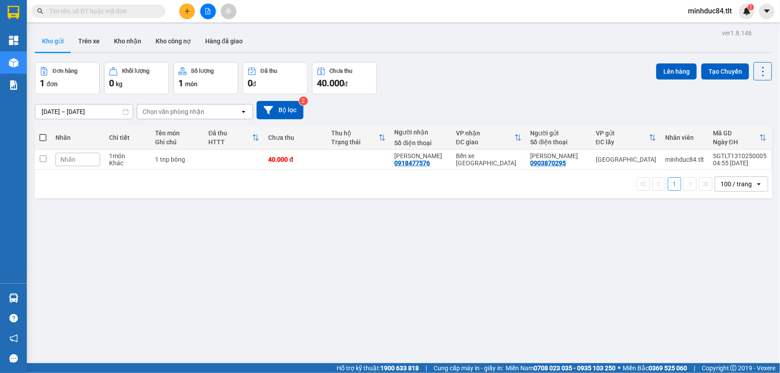
click at [191, 13] on button at bounding box center [187, 12] width 16 height 16
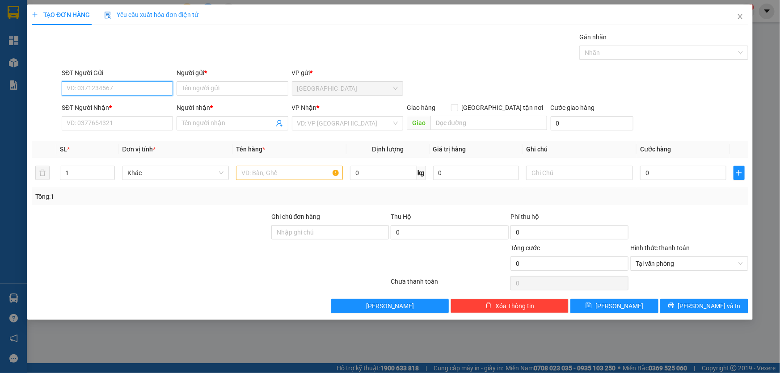
click at [85, 84] on input "SĐT Người Gửi" at bounding box center [117, 88] width 111 height 14
type input "0982618785"
click at [112, 112] on div "0982618785 - QUÂN" at bounding box center [117, 106] width 111 height 14
type input "QUÂN"
type input "0982618785"
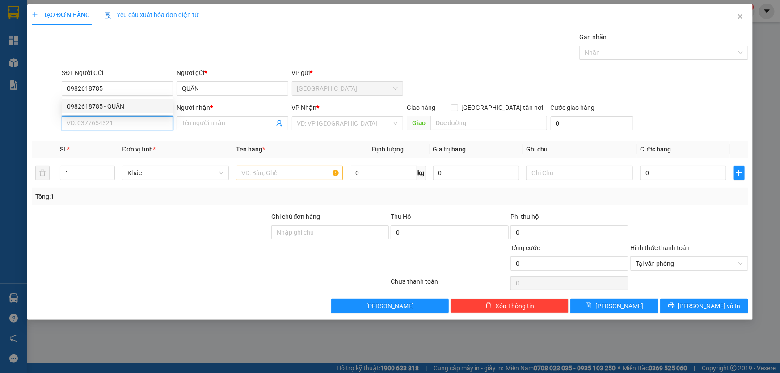
click at [117, 130] on input "SĐT Người Nhận *" at bounding box center [117, 123] width 111 height 14
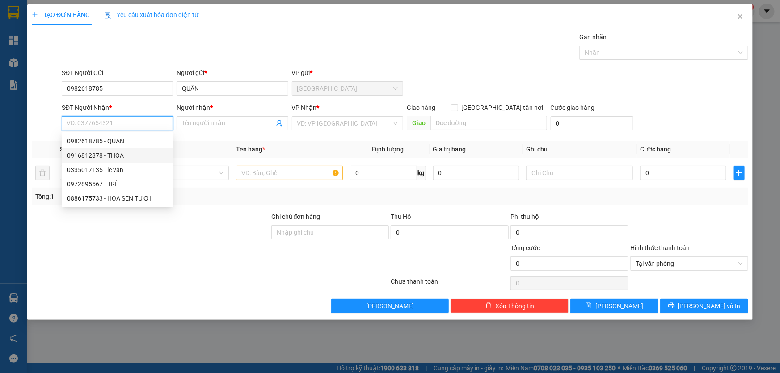
click at [129, 152] on div "0916812878 - THOA" at bounding box center [117, 156] width 101 height 10
type input "0916812878"
type input "THOA"
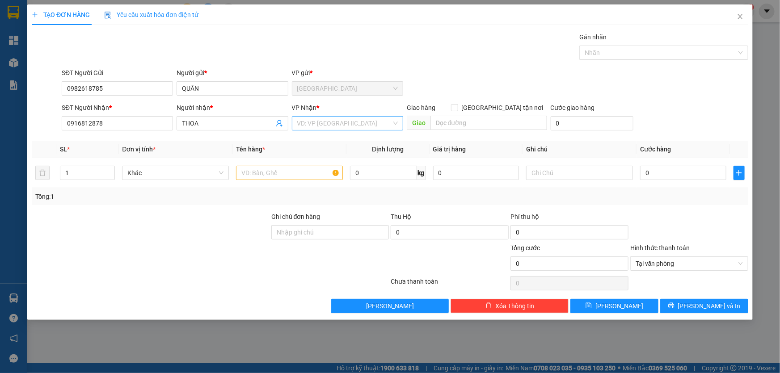
click at [326, 127] on input "search" at bounding box center [344, 123] width 94 height 13
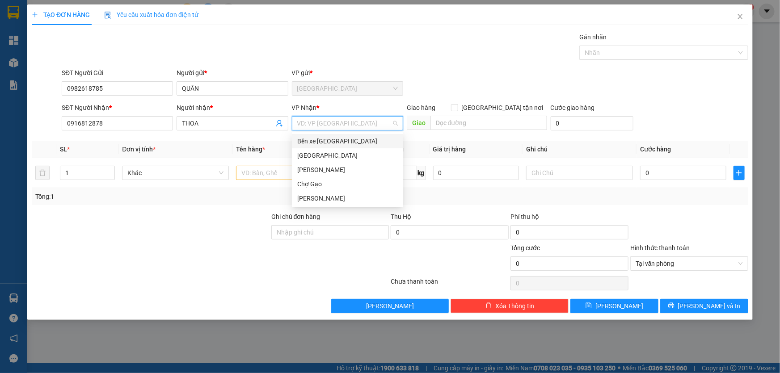
click at [350, 142] on div "Bến xe [GEOGRAPHIC_DATA]" at bounding box center [347, 141] width 101 height 10
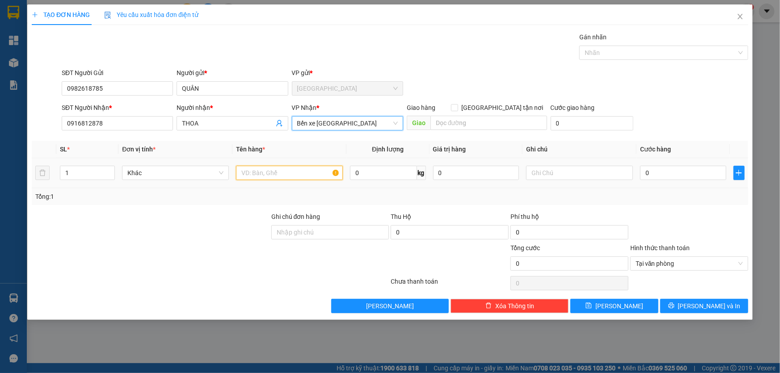
click at [303, 170] on input "text" at bounding box center [289, 173] width 107 height 14
type input "1 tnp bông"
click at [666, 163] on td "0" at bounding box center [683, 173] width 93 height 30
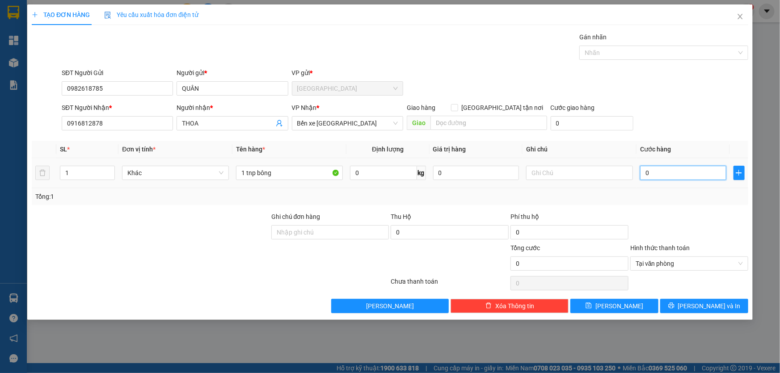
click at [662, 171] on input "0" at bounding box center [683, 173] width 86 height 14
type input "3"
type input "35"
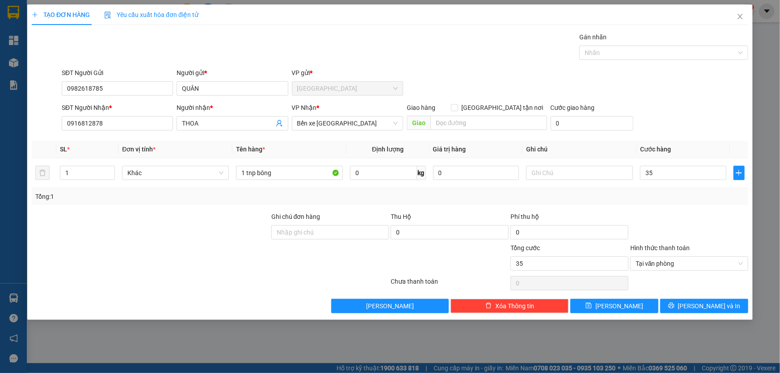
type input "35.000"
click at [680, 211] on div "Transit Pickup Surcharge Ids Transit Deliver Surcharge Ids Transit Deliver Surc…" at bounding box center [390, 172] width 717 height 281
click at [740, 261] on div "Tại văn phòng" at bounding box center [689, 264] width 118 height 14
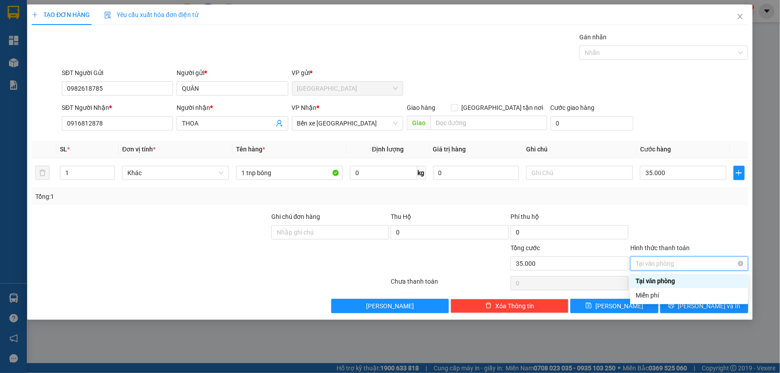
click at [740, 266] on span "Tại văn phòng" at bounding box center [689, 263] width 107 height 13
click at [732, 242] on form "Ghi chú đơn hàng Thu Hộ 0 Phí thu hộ 0 Tổng cước 35.000 Hình thức thanh toán Tạ…" at bounding box center [390, 243] width 717 height 63
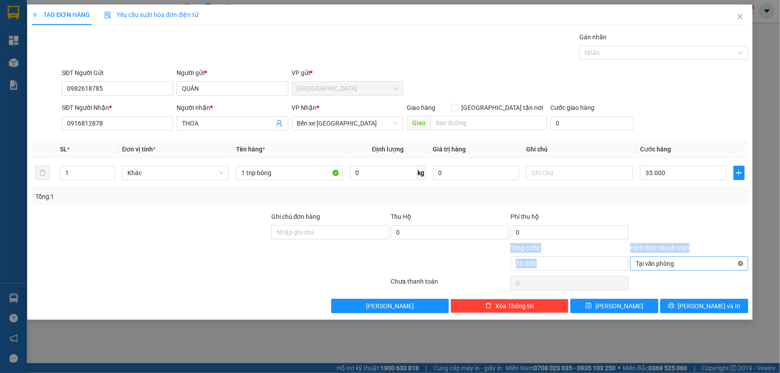
type input "35.000"
click at [727, 229] on div at bounding box center [690, 227] width 120 height 31
click at [715, 304] on span "[PERSON_NAME] và In" at bounding box center [709, 306] width 63 height 10
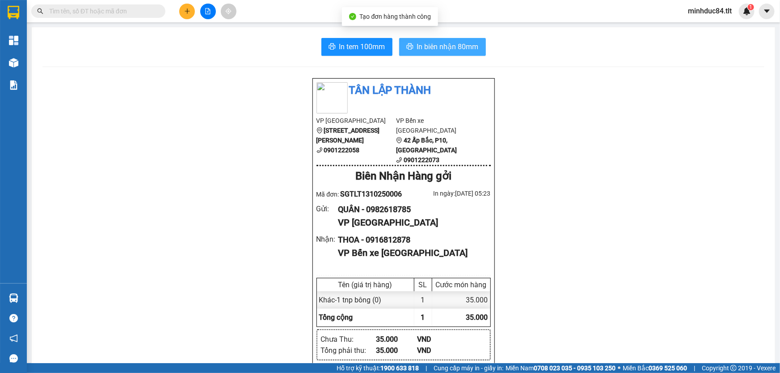
click at [417, 49] on span "In biên nhận 80mm" at bounding box center [448, 46] width 62 height 11
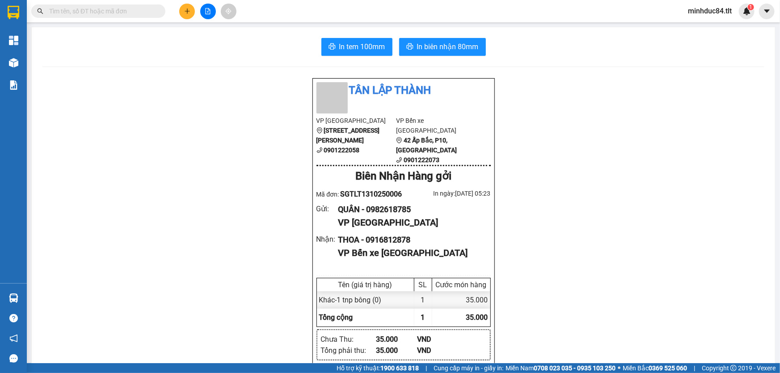
click at [354, 43] on span "In tem 100mm" at bounding box center [362, 46] width 46 height 11
click at [189, 13] on icon "plus" at bounding box center [187, 11] width 6 height 6
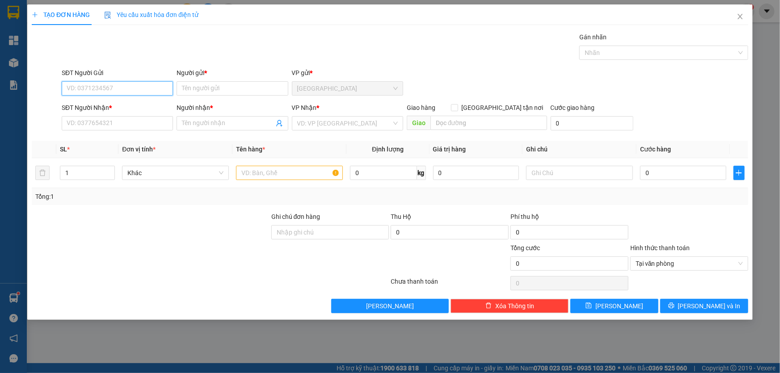
click at [138, 92] on input "SĐT Người Gửi" at bounding box center [117, 88] width 111 height 14
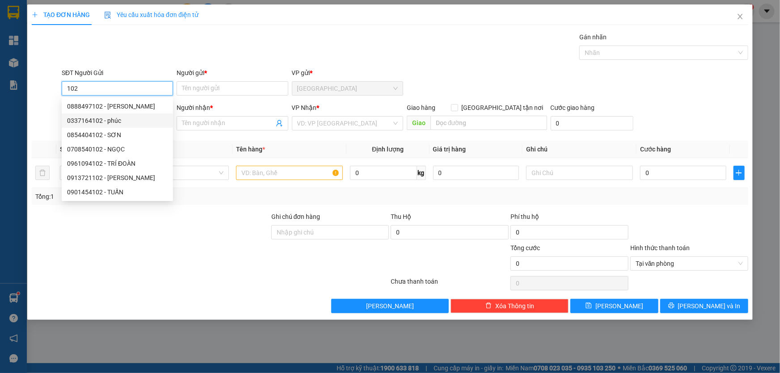
click at [116, 118] on div "0337164102 - phúc" at bounding box center [117, 121] width 101 height 10
type input "0337164102"
type input "phúc"
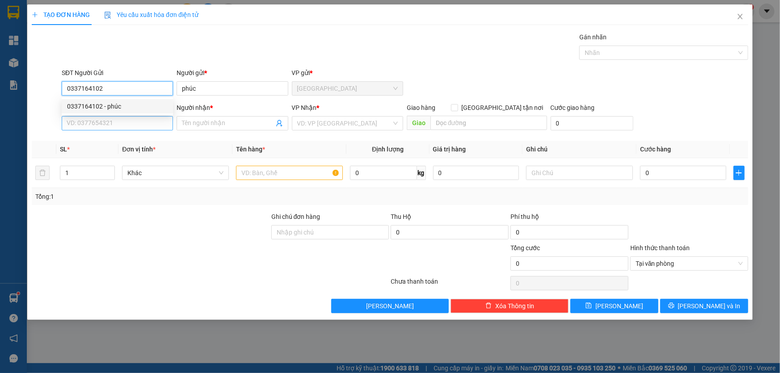
type input "0337164102"
click at [118, 118] on input "SĐT Người Nhận *" at bounding box center [117, 123] width 111 height 14
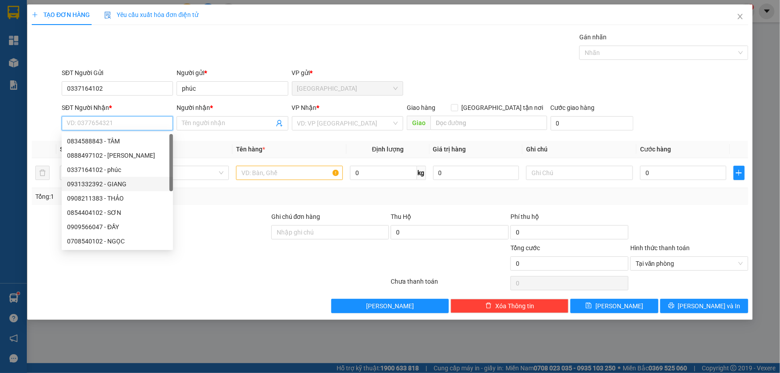
click at [122, 182] on div "0931332392 - GIANG" at bounding box center [117, 184] width 101 height 10
type input "0931332392"
type input "GIANG"
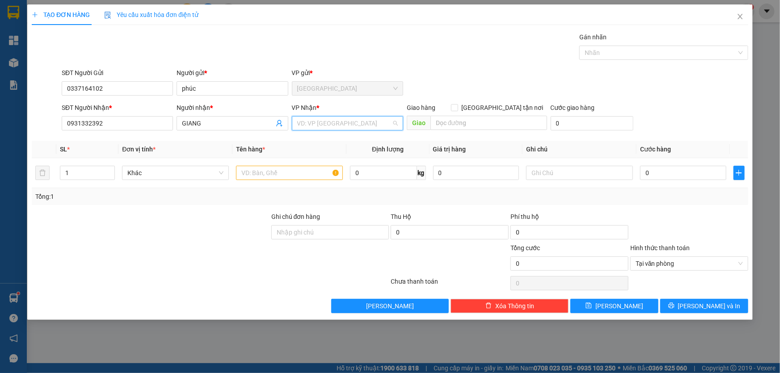
click at [332, 123] on input "search" at bounding box center [344, 123] width 94 height 13
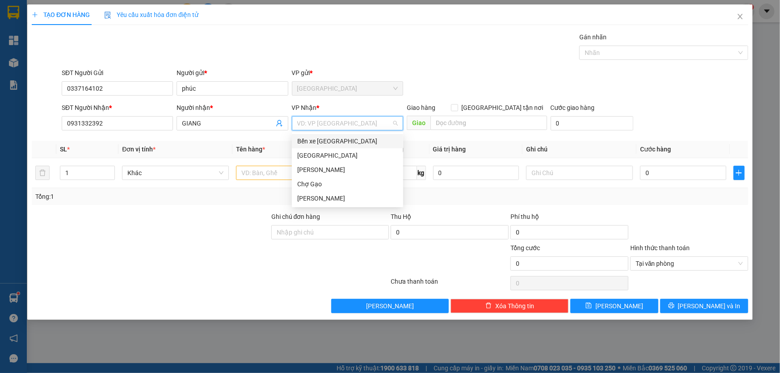
click at [333, 143] on div "Bến xe [GEOGRAPHIC_DATA]" at bounding box center [347, 141] width 101 height 10
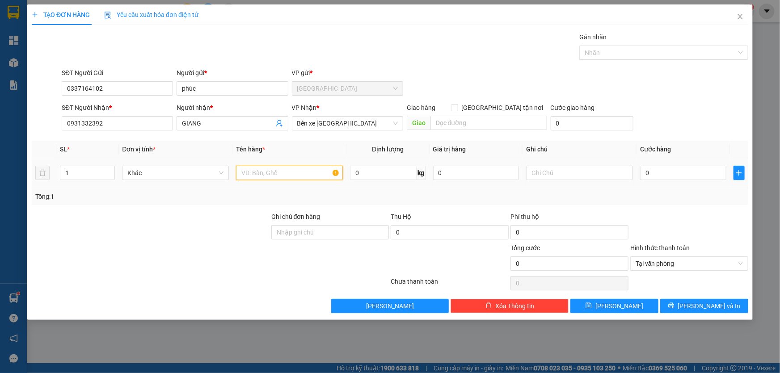
click at [323, 166] on input "text" at bounding box center [289, 173] width 107 height 14
type input "1 kx trong"
click at [664, 177] on input "0" at bounding box center [683, 173] width 86 height 14
type input "2"
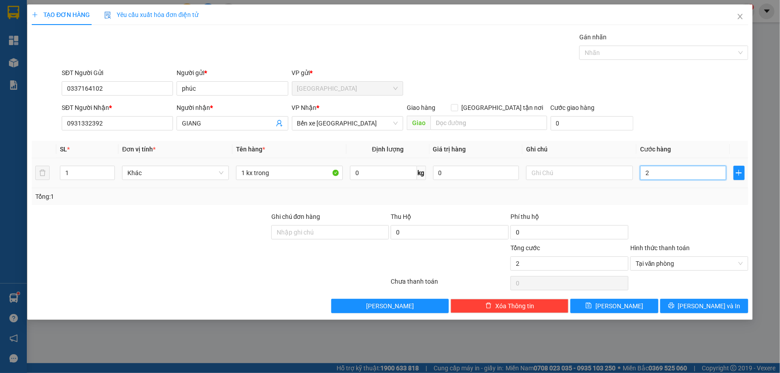
type input "20"
type input "20.000"
click at [673, 214] on div at bounding box center [690, 227] width 120 height 31
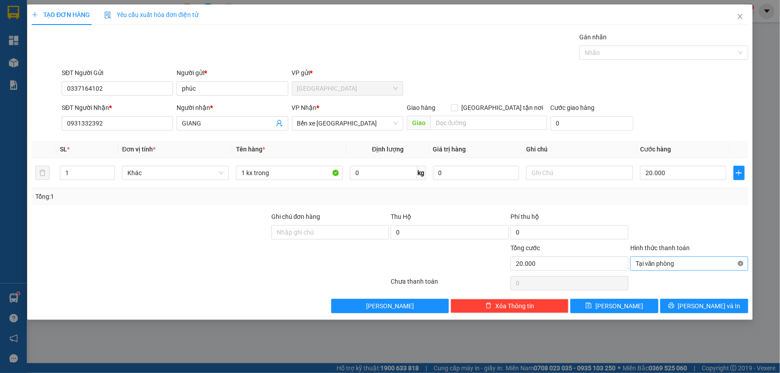
type input "20.000"
click at [724, 306] on button "[PERSON_NAME] và In" at bounding box center [704, 306] width 88 height 14
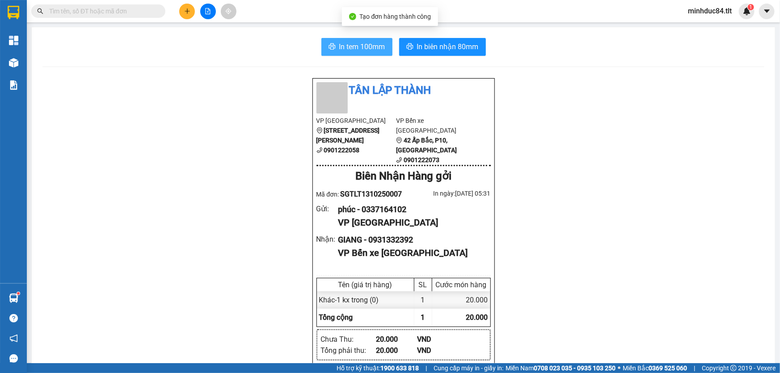
click at [335, 52] on button "In tem 100mm" at bounding box center [357, 47] width 71 height 18
